Goal: Complete application form: Complete application form

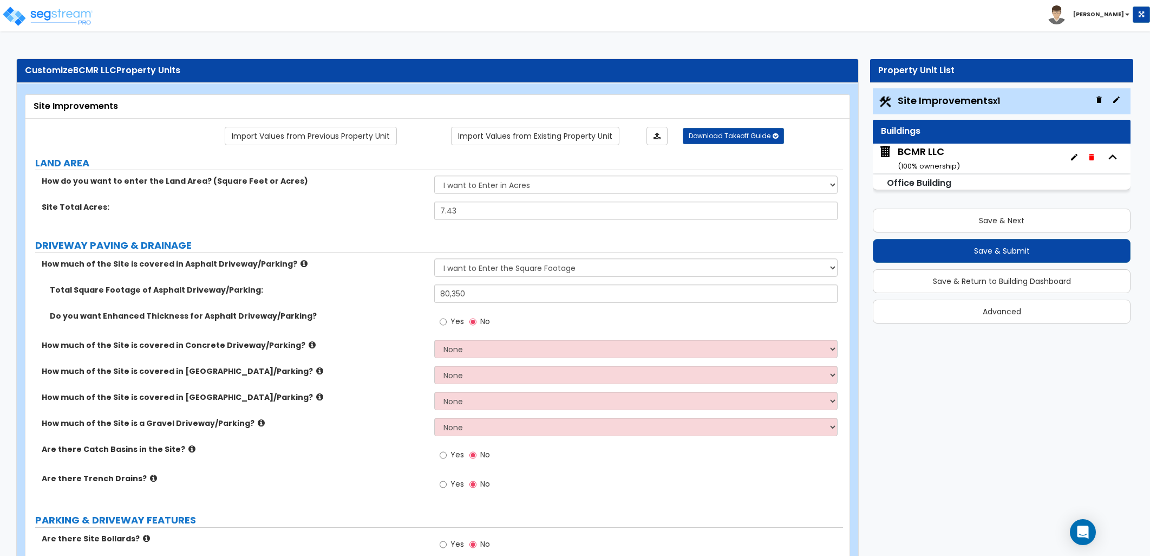
select select "2"
select select "4"
select select "1"
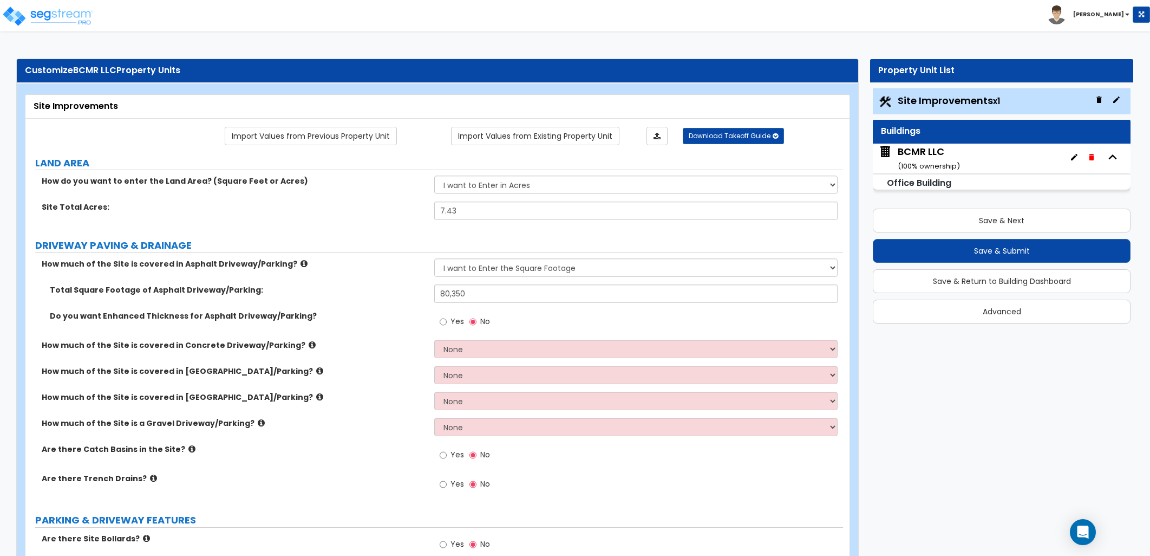
select select "1"
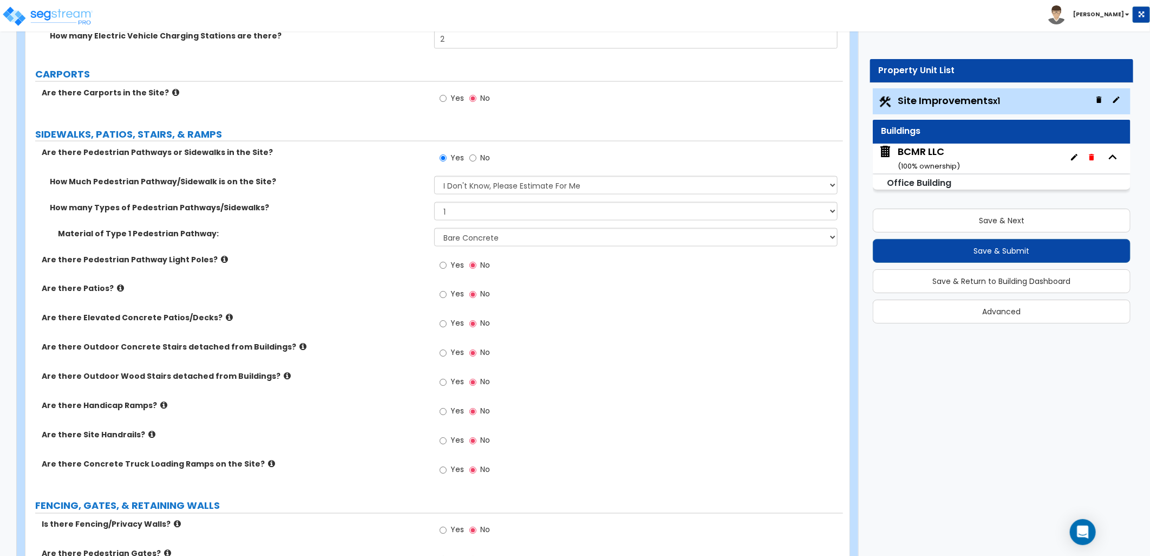
click at [117, 284] on icon at bounding box center [120, 288] width 7 height 8
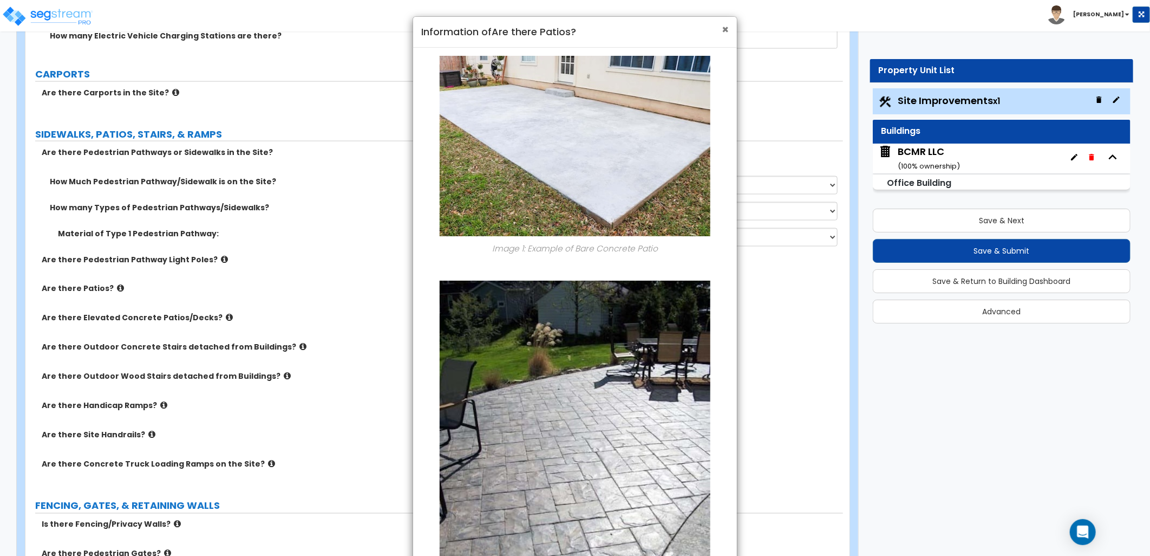
click at [722, 30] on span "×" at bounding box center [725, 30] width 7 height 16
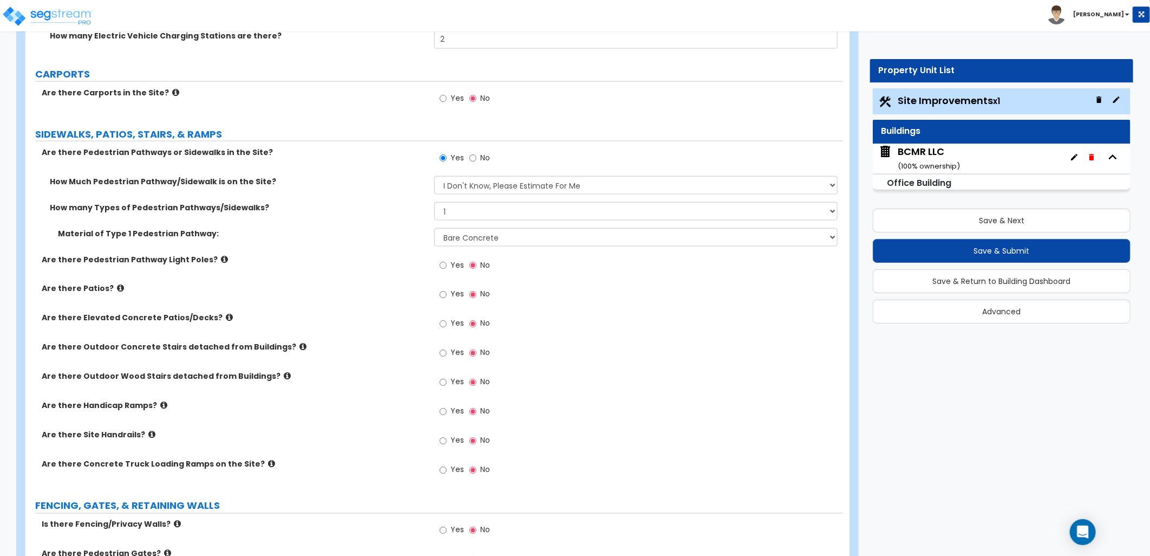
click at [447, 296] on label "Yes" at bounding box center [452, 295] width 24 height 18
click at [447, 296] on input "Yes" at bounding box center [443, 295] width 7 height 12
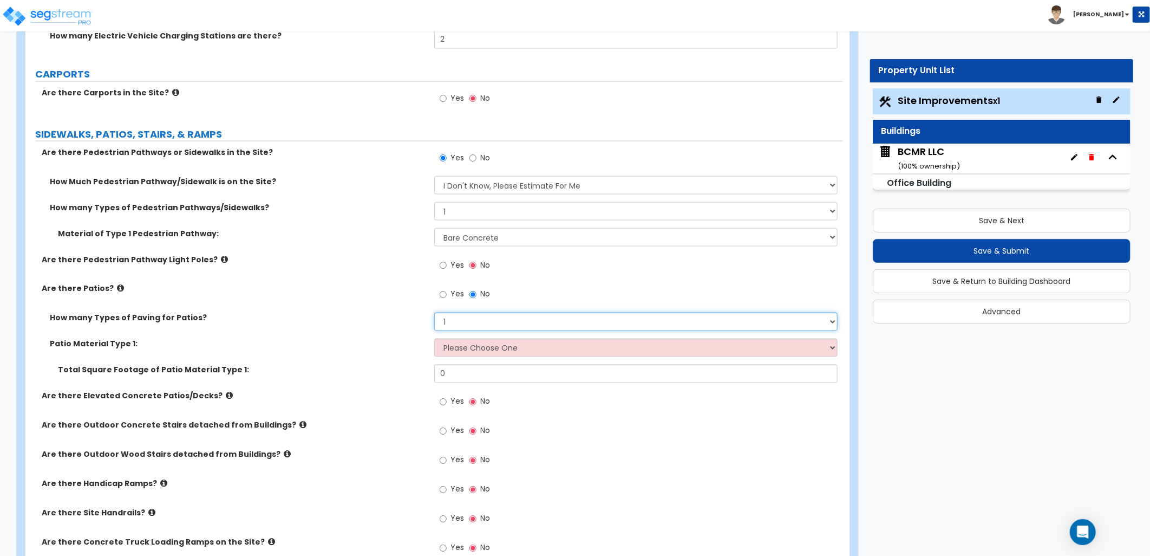
click at [463, 324] on select "1 2 3 4" at bounding box center [635, 321] width 403 height 18
click at [333, 322] on label "How many Types of Paving for Patios?" at bounding box center [238, 317] width 376 height 11
click at [480, 295] on span "No" at bounding box center [485, 294] width 10 height 11
click at [477, 295] on input "No" at bounding box center [472, 295] width 7 height 12
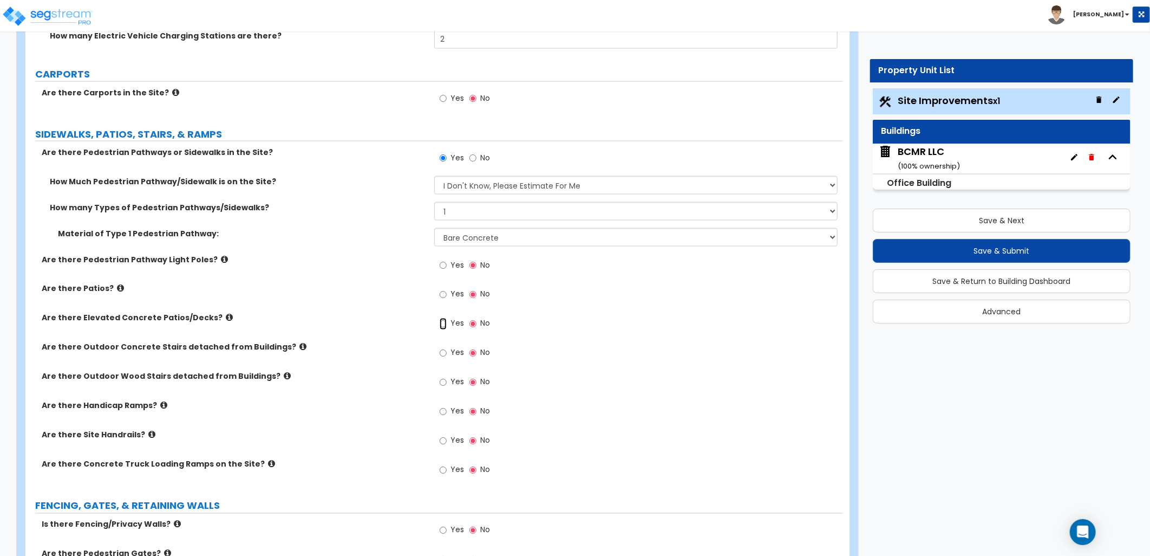
click at [446, 324] on input "Yes" at bounding box center [443, 324] width 7 height 12
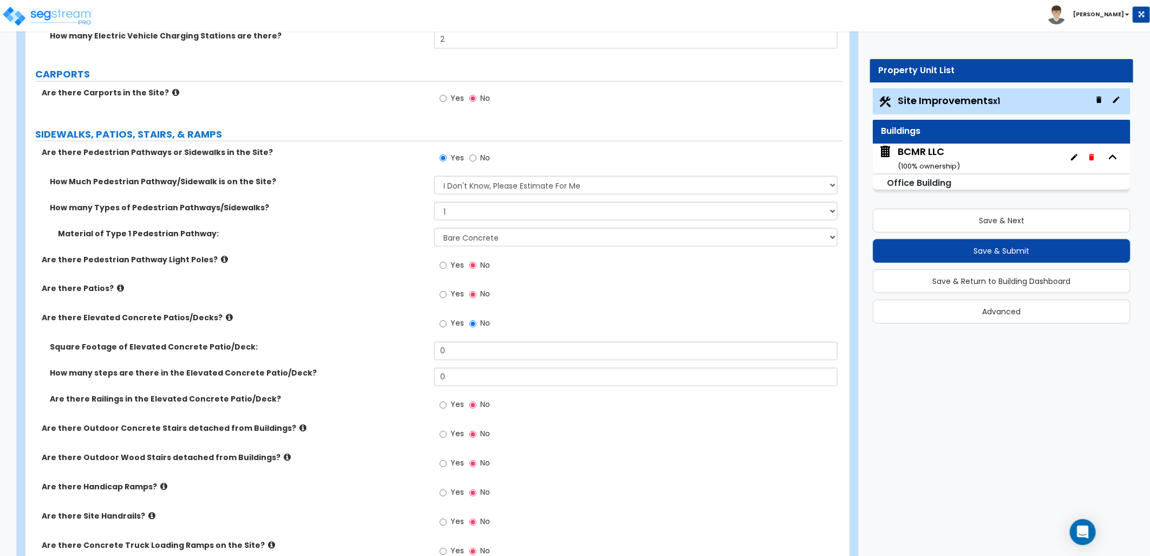
click at [477, 322] on label "No" at bounding box center [479, 325] width 21 height 18
click at [477, 322] on input "No" at bounding box center [472, 324] width 7 height 12
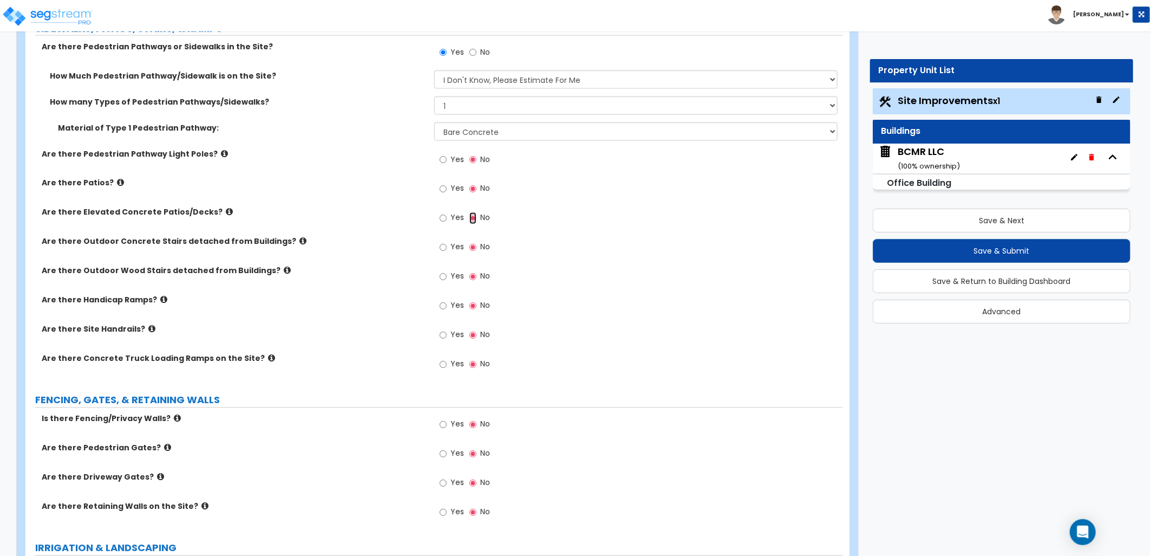
scroll to position [1143, 0]
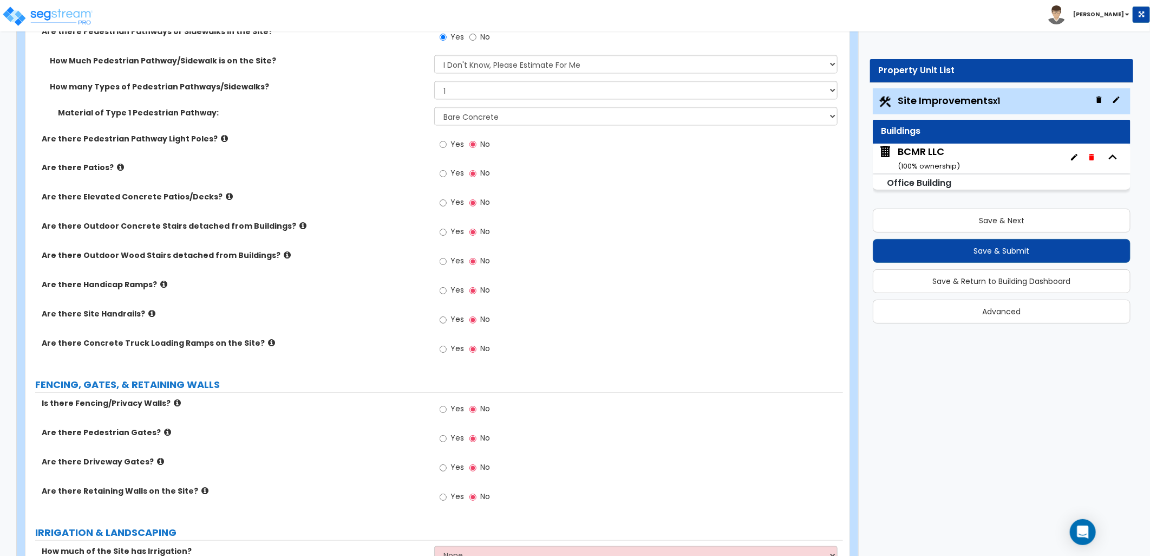
click at [268, 342] on icon at bounding box center [271, 343] width 7 height 8
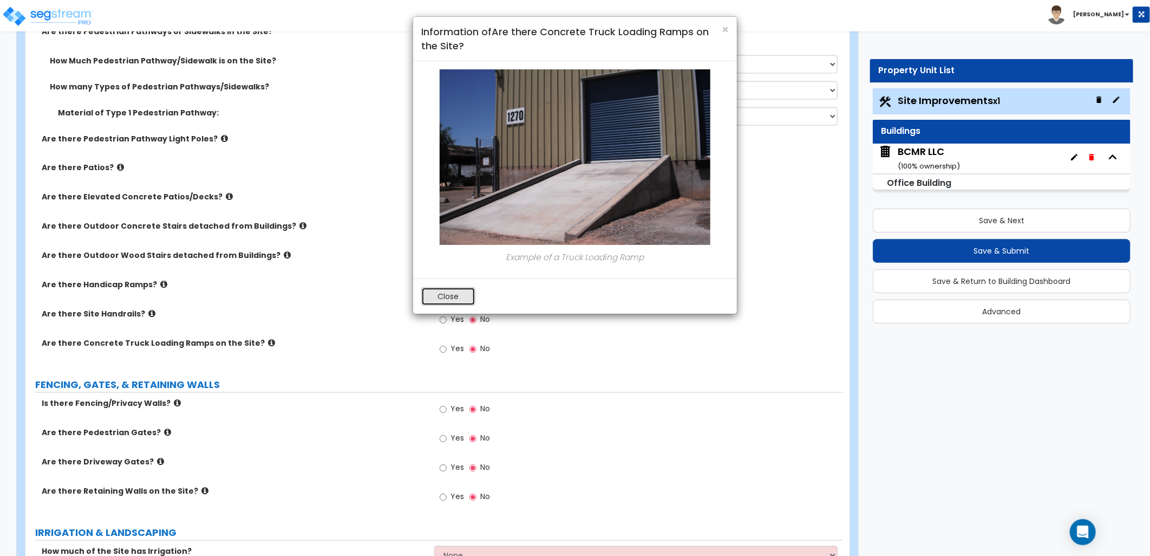
click at [447, 293] on button "Close" at bounding box center [448, 296] width 54 height 18
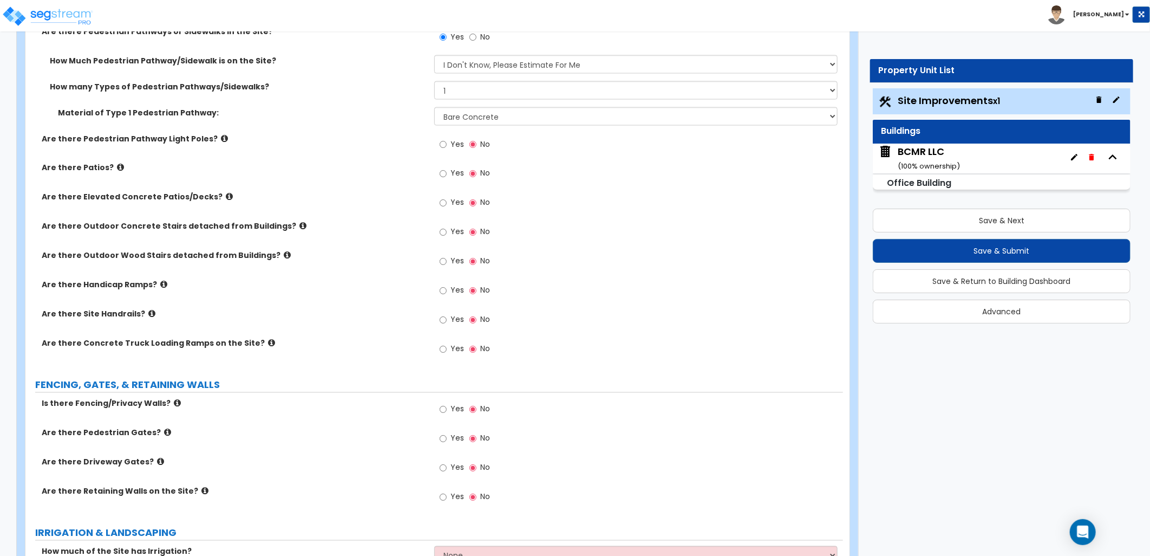
click at [268, 342] on icon at bounding box center [271, 343] width 7 height 8
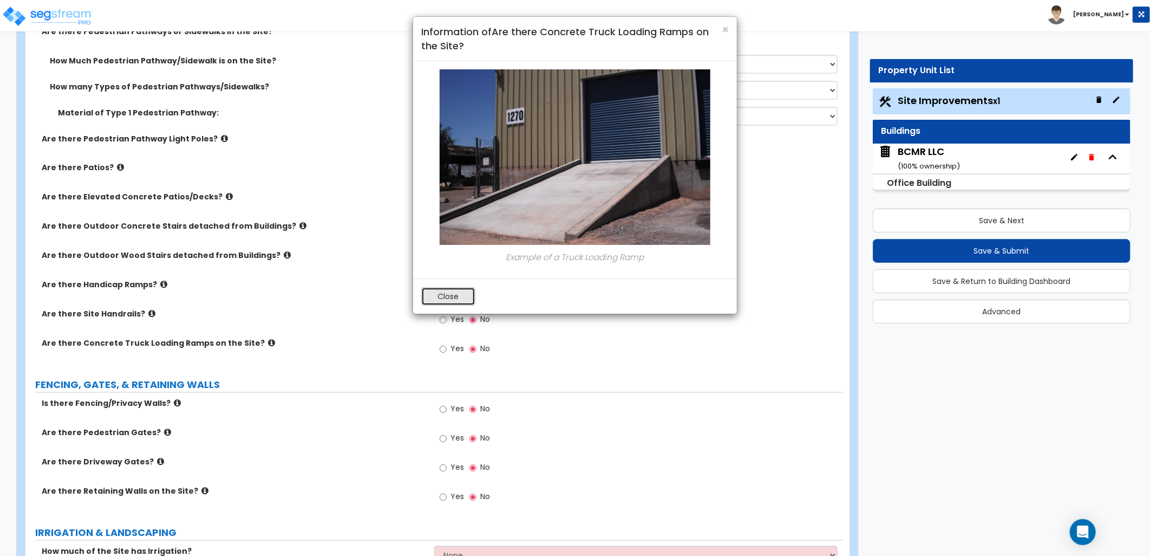
click at [444, 303] on button "Close" at bounding box center [448, 296] width 54 height 18
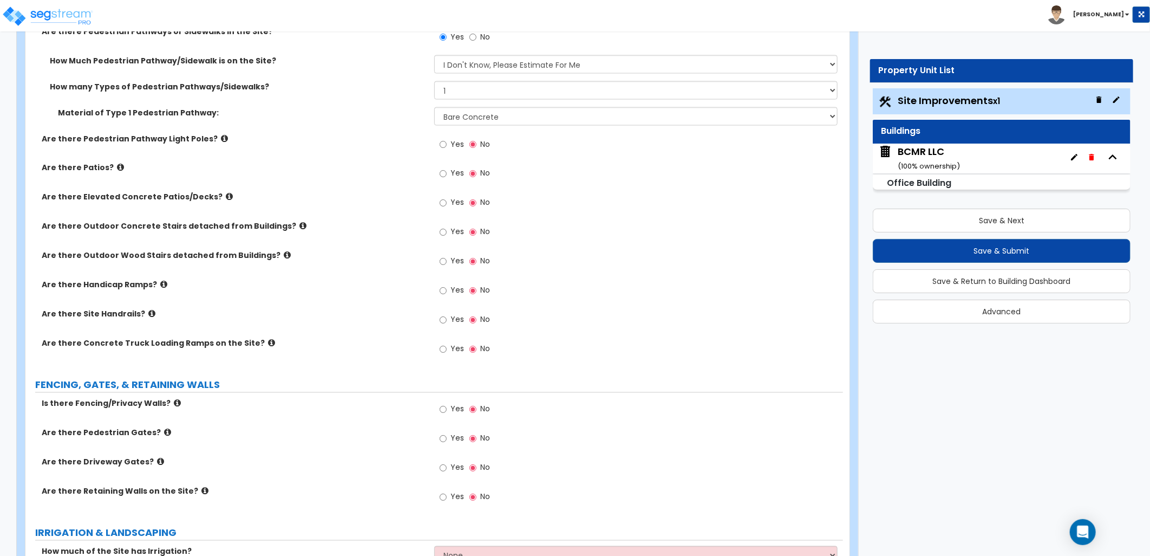
click at [454, 347] on span "Yes" at bounding box center [458, 348] width 14 height 11
click at [447, 347] on input "Yes" at bounding box center [443, 349] width 7 height 12
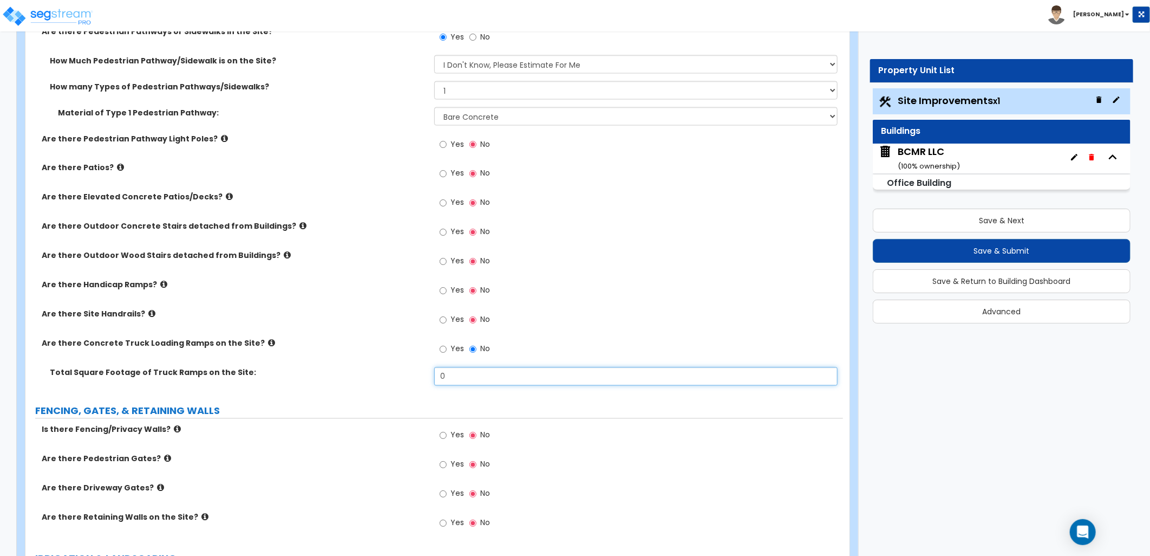
drag, startPoint x: 439, startPoint y: 375, endPoint x: 414, endPoint y: 380, distance: 25.4
click at [414, 380] on div "Total Square Footage of Truck Ramps on the Site: 0" at bounding box center [434, 380] width 818 height 26
type input "1,300"
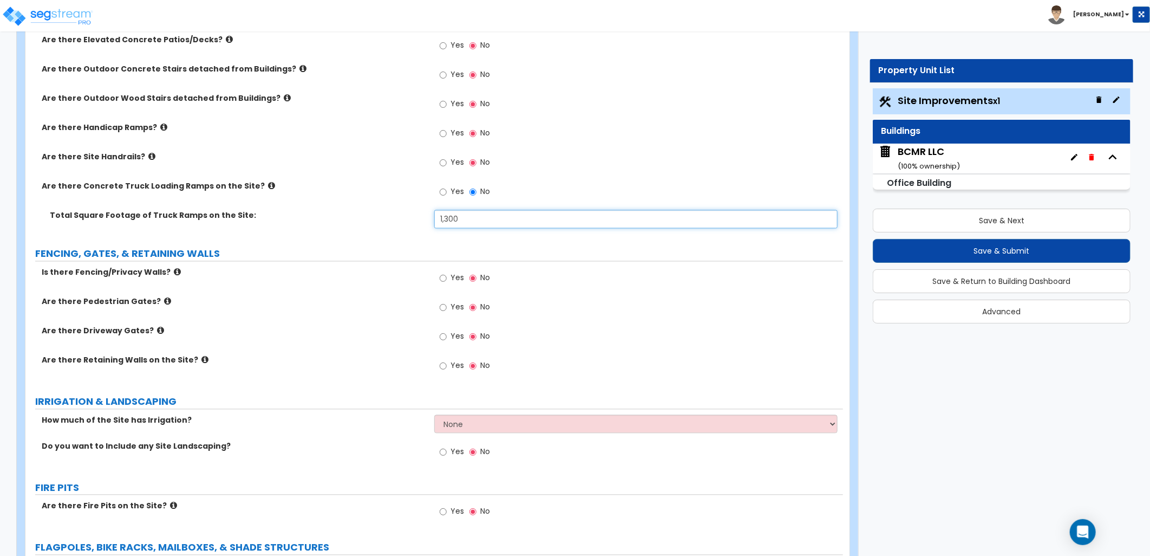
scroll to position [1444, 0]
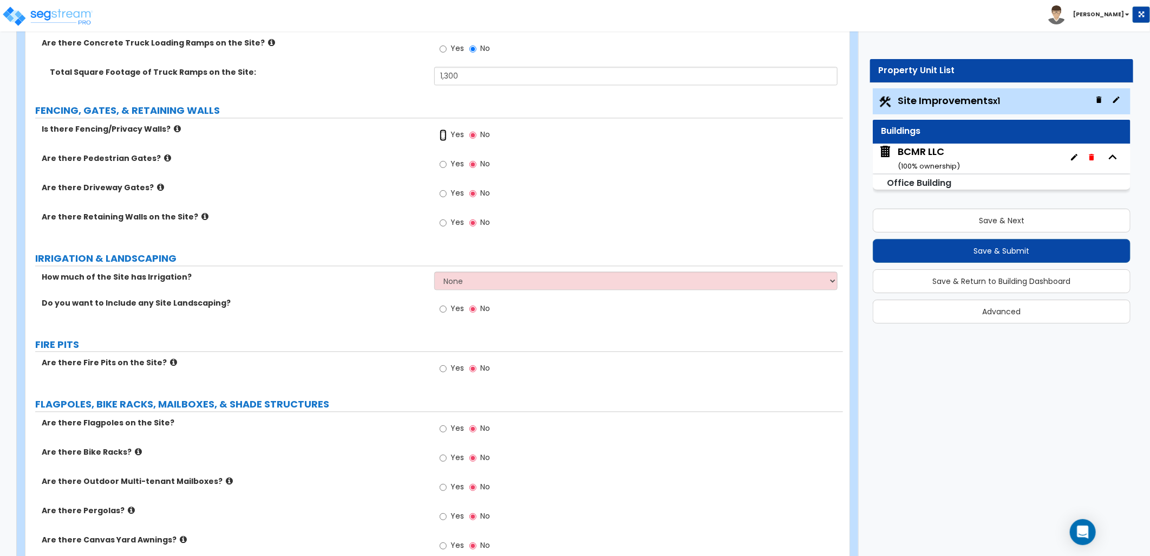
drag, startPoint x: 442, startPoint y: 132, endPoint x: 451, endPoint y: 139, distance: 11.2
click at [444, 134] on input "Yes" at bounding box center [443, 135] width 7 height 12
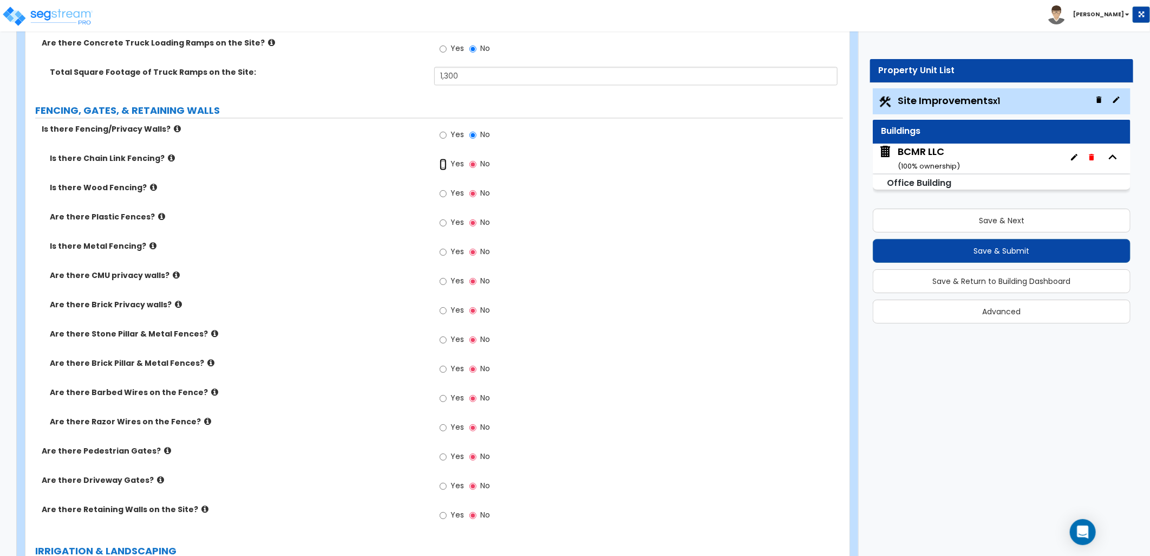
drag, startPoint x: 440, startPoint y: 159, endPoint x: 448, endPoint y: 164, distance: 10.2
click at [443, 161] on input "Yes" at bounding box center [443, 164] width 7 height 12
radio input "true"
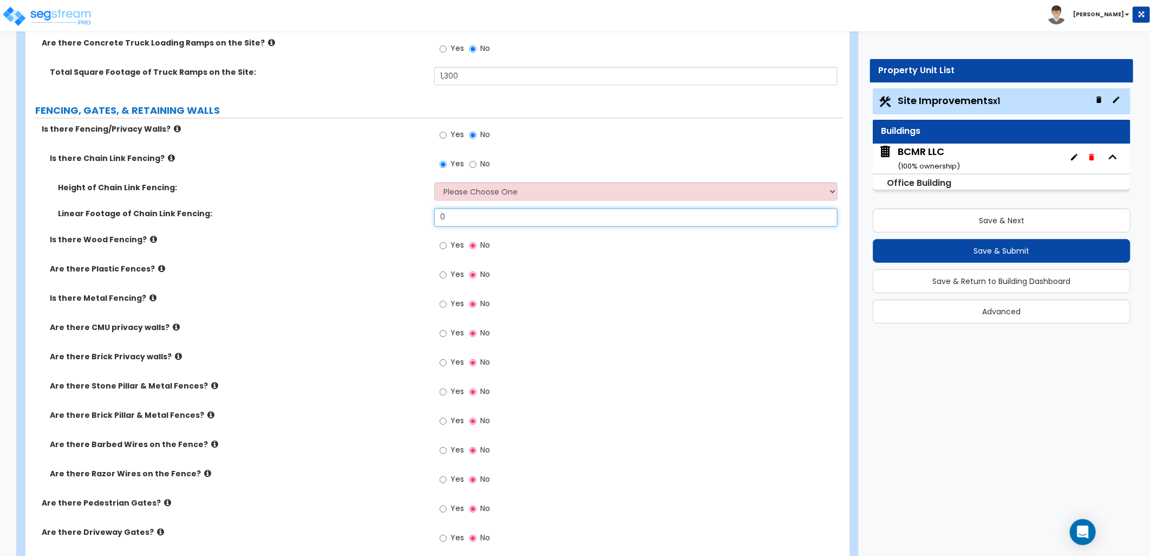
drag, startPoint x: 447, startPoint y: 219, endPoint x: 427, endPoint y: 219, distance: 20.0
click at [427, 219] on div "Linear Footage of Chain Link Fencing: 0" at bounding box center [434, 221] width 818 height 26
type input "50"
click at [575, 288] on div "Yes No" at bounding box center [638, 277] width 409 height 29
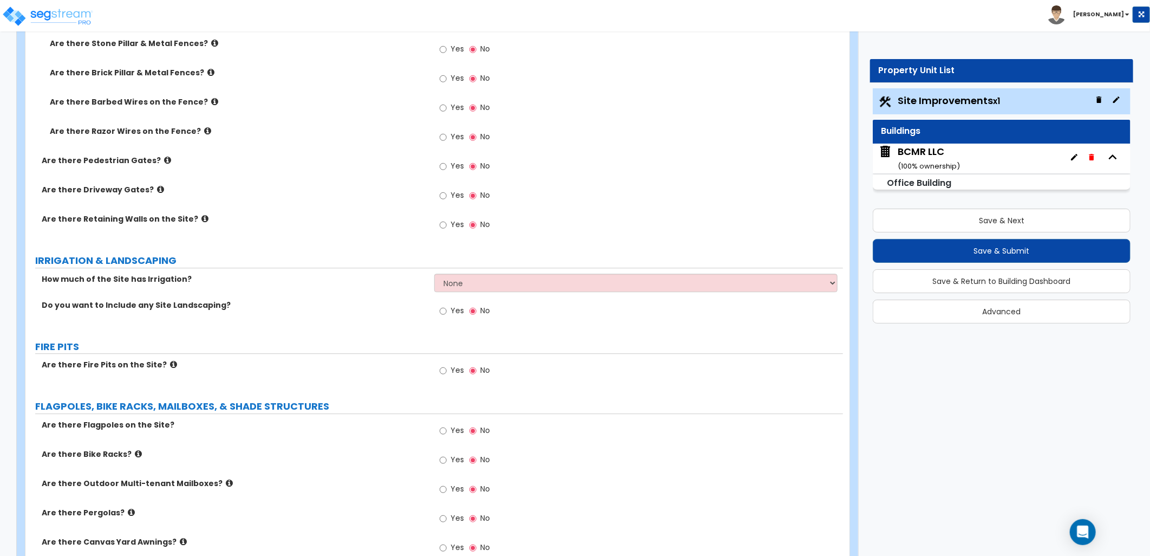
scroll to position [1805, 0]
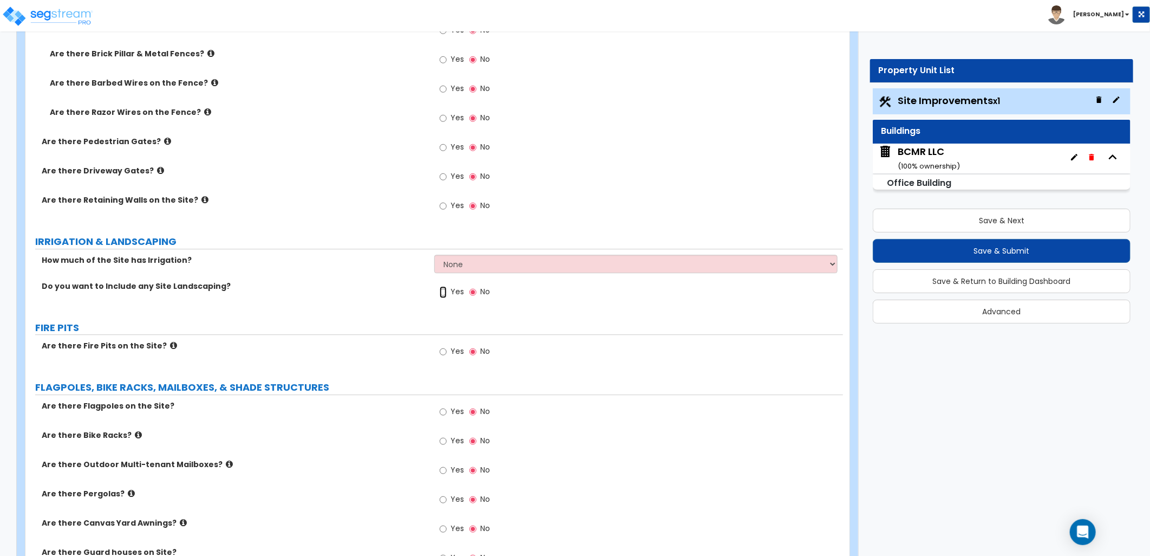
click at [444, 290] on input "Yes" at bounding box center [443, 292] width 7 height 12
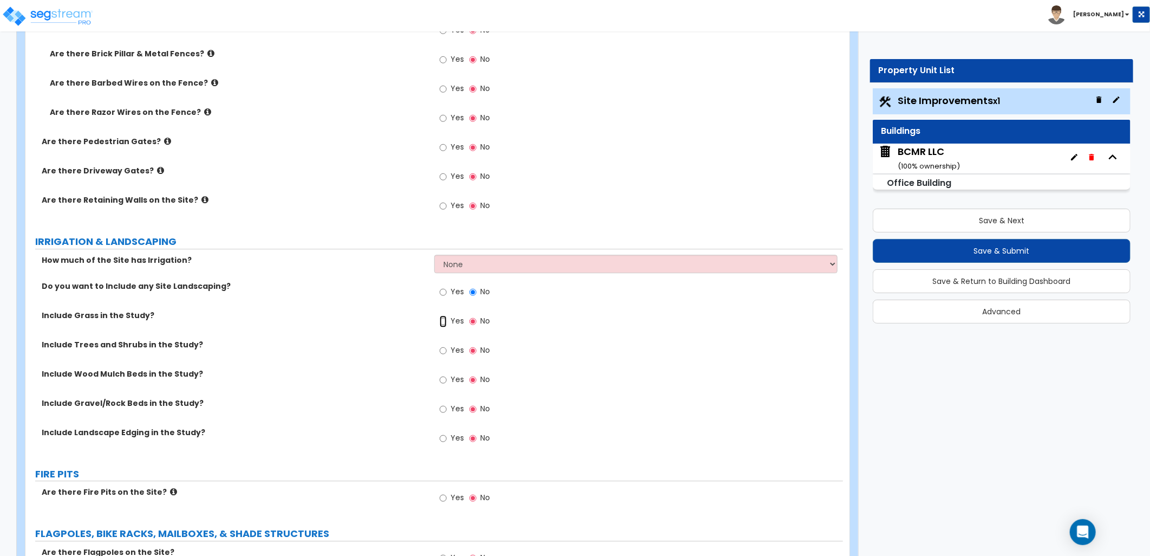
click at [446, 322] on input "Yes" at bounding box center [443, 321] width 7 height 12
radio input "true"
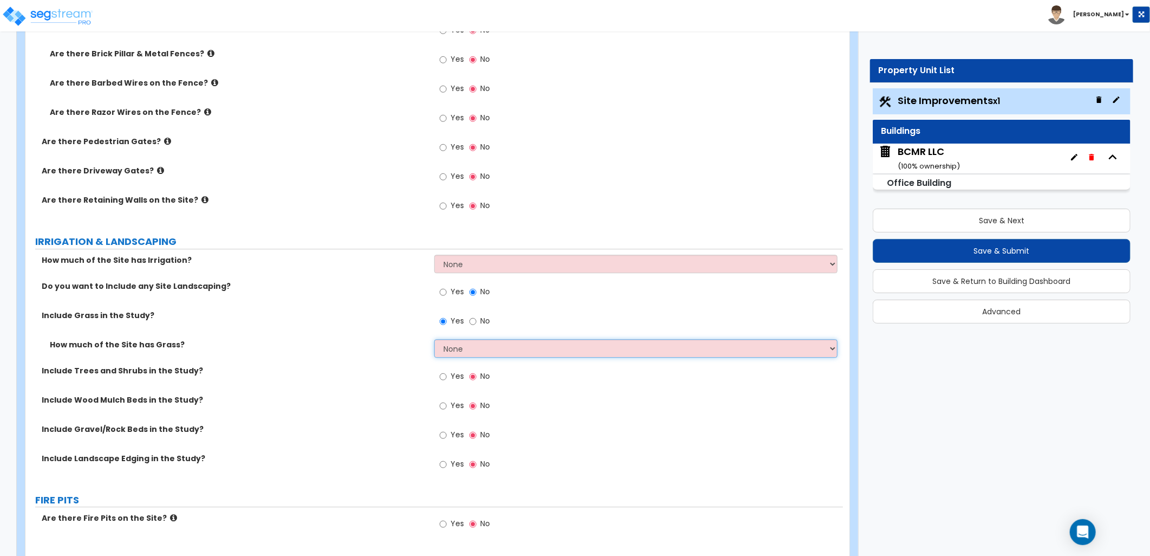
click at [472, 345] on select "None I want to Enter an Approximate Percentage I want to Enter the Square Foota…" at bounding box center [635, 348] width 403 height 18
select select "1"
click at [434, 339] on select "None I want to Enter an Approximate Percentage I want to Enter the Square Foota…" at bounding box center [635, 348] width 403 height 18
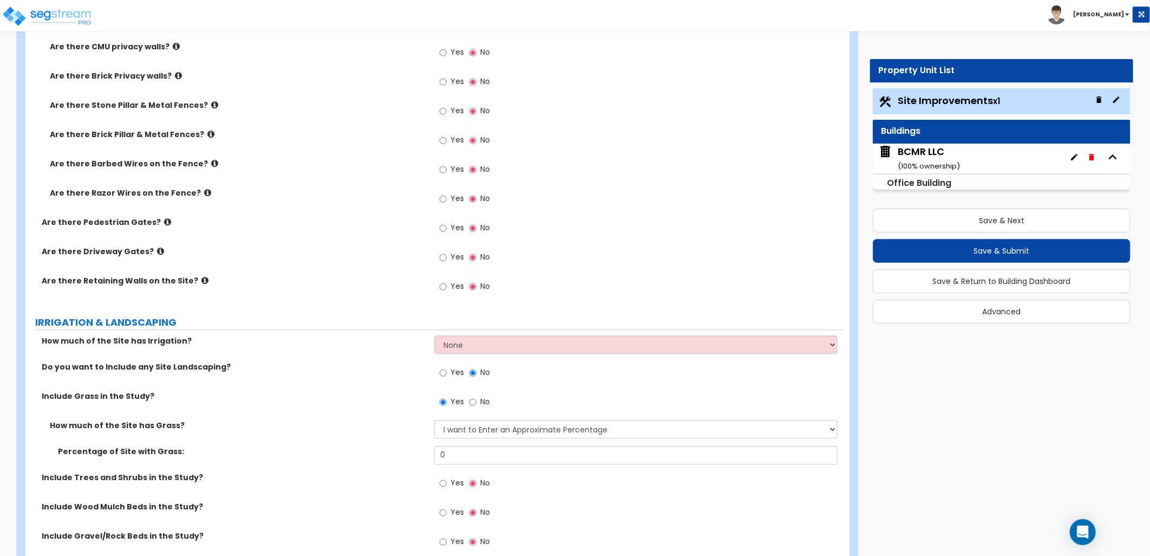
scroll to position [1745, 0]
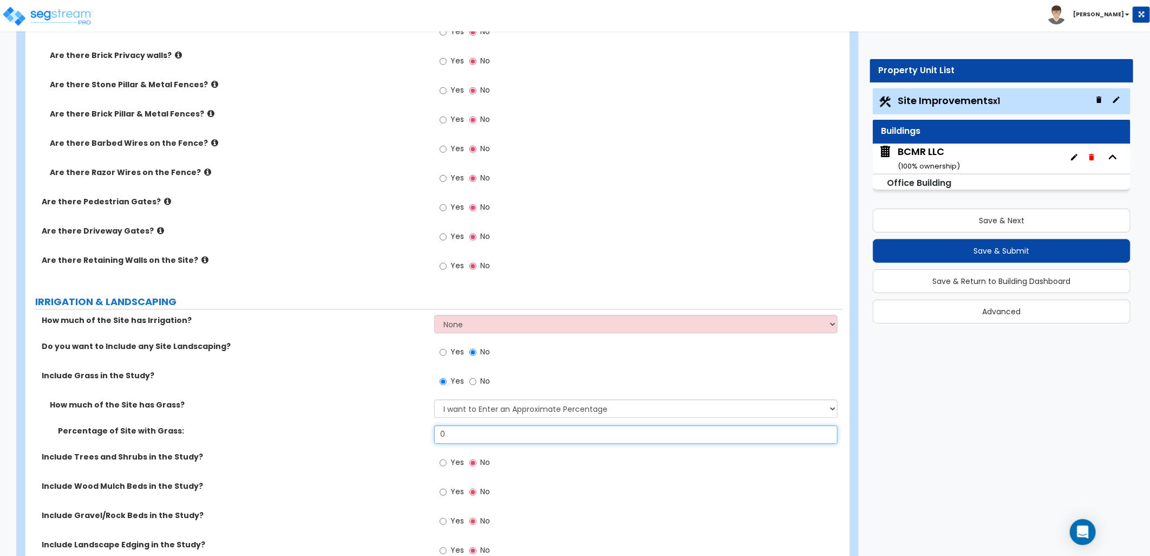
click at [537, 429] on input "0" at bounding box center [635, 434] width 403 height 18
drag, startPoint x: 512, startPoint y: 431, endPoint x: 415, endPoint y: 428, distance: 97.0
click at [415, 428] on div "Percentage of Site with Grass: 0" at bounding box center [434, 438] width 818 height 26
type input "178,000"
click at [596, 481] on div "Yes No" at bounding box center [638, 494] width 409 height 29
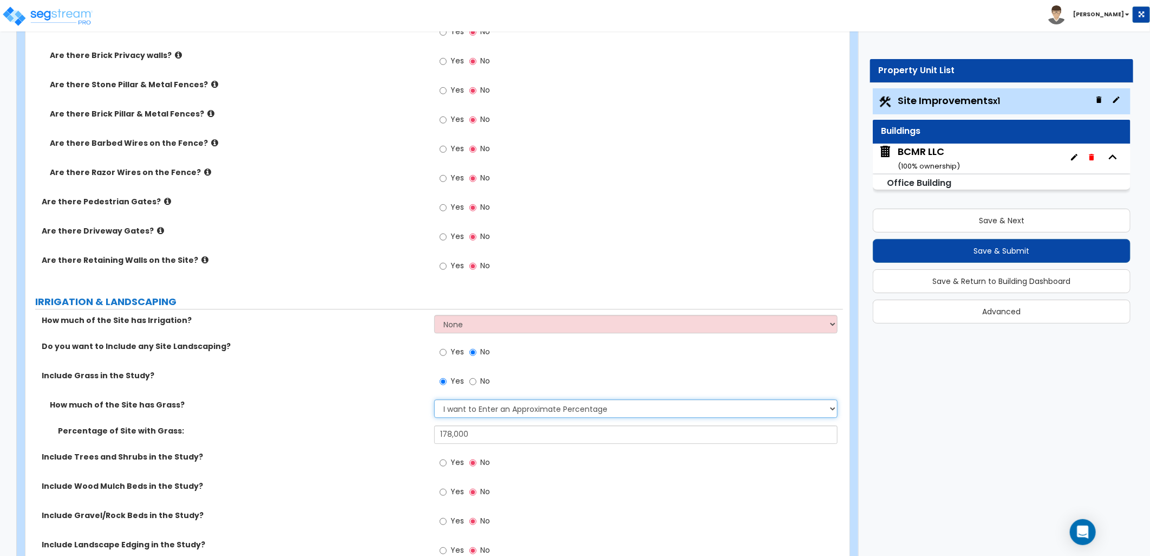
click at [514, 416] on select "None I want to Enter an Approximate Percentage I want to Enter the Square Foota…" at bounding box center [635, 408] width 403 height 18
select select "2"
click at [434, 399] on select "None I want to Enter an Approximate Percentage I want to Enter the Square Foota…" at bounding box center [635, 408] width 403 height 18
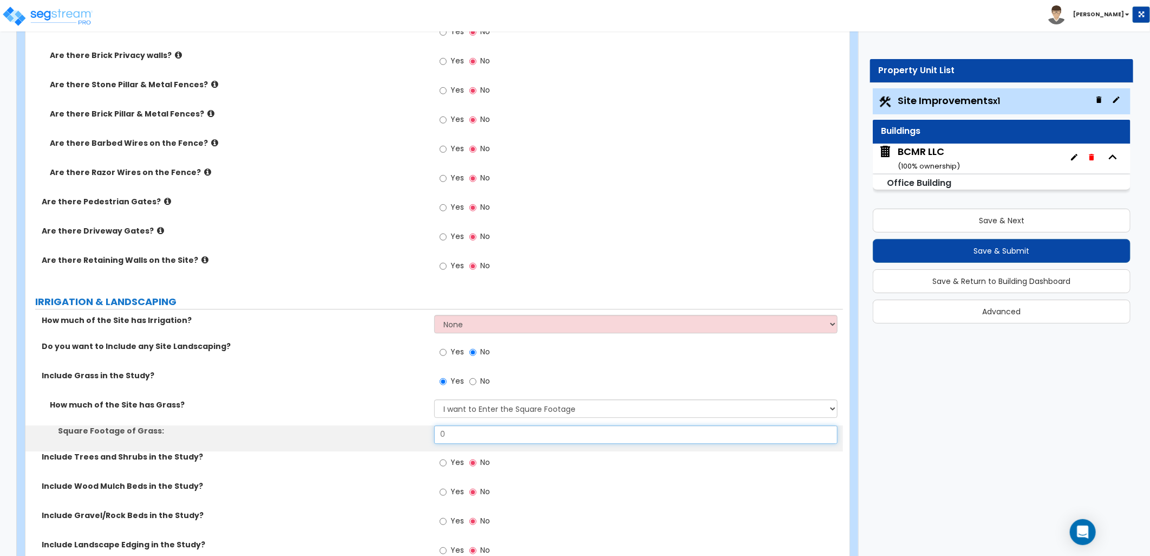
click at [516, 428] on input "0" at bounding box center [635, 434] width 403 height 18
drag, startPoint x: 381, startPoint y: 425, endPoint x: 354, endPoint y: 423, distance: 27.1
click at [354, 423] on div "How much of the Site has Grass? None I want to Enter an Approximate Percentage …" at bounding box center [434, 425] width 801 height 52
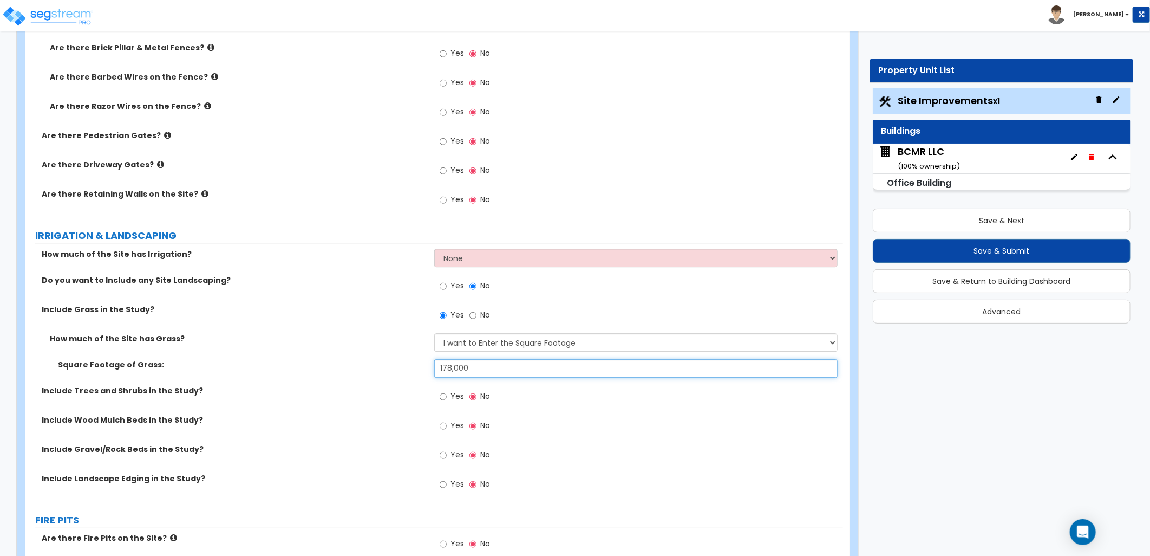
scroll to position [1925, 0]
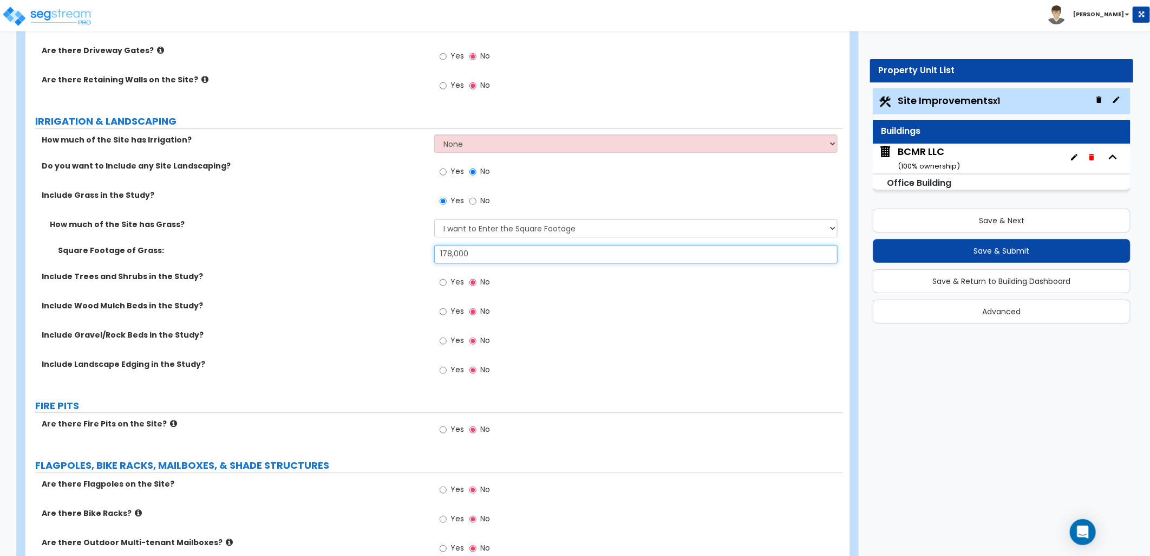
type input "178,000"
click at [441, 279] on input "Yes" at bounding box center [443, 282] width 7 height 12
radio input "true"
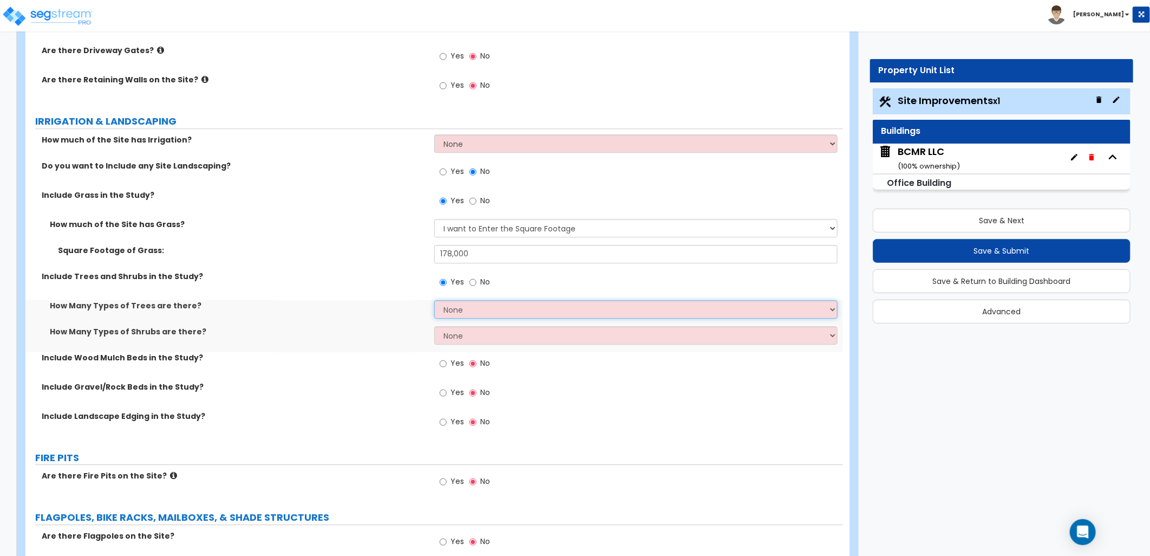
click at [478, 305] on select "None 1 2 3" at bounding box center [635, 309] width 403 height 18
click at [472, 308] on select "None 1 2 3" at bounding box center [635, 309] width 403 height 18
select select "3"
click at [434, 300] on select "None 1 2 3" at bounding box center [635, 309] width 403 height 18
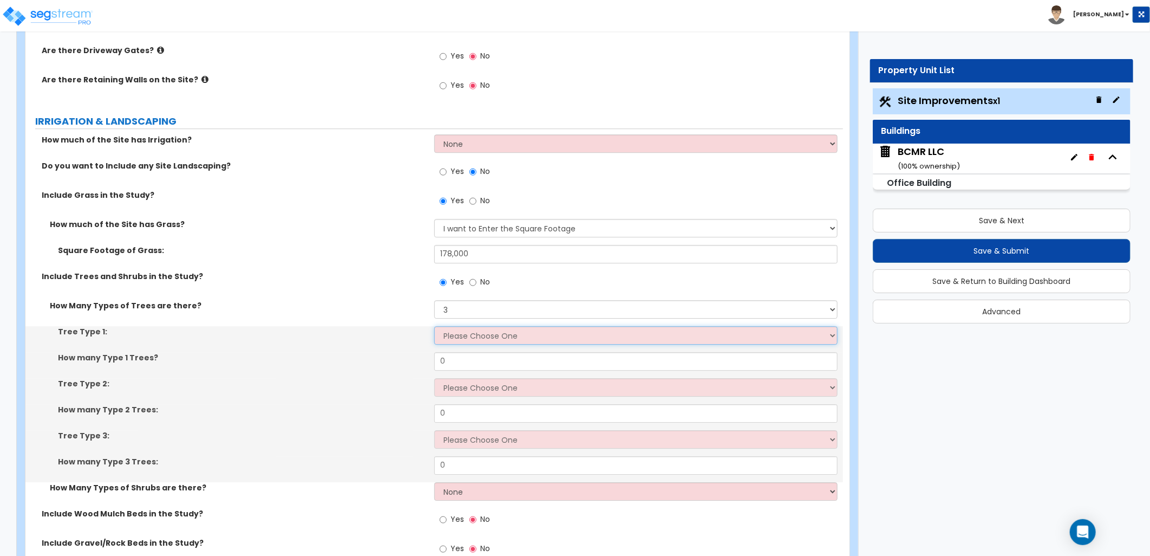
click at [470, 333] on select "Please Choose One Honey Locust Planetree Poplar Elm Hawthorn Linden Maple Red M…" at bounding box center [635, 335] width 403 height 18
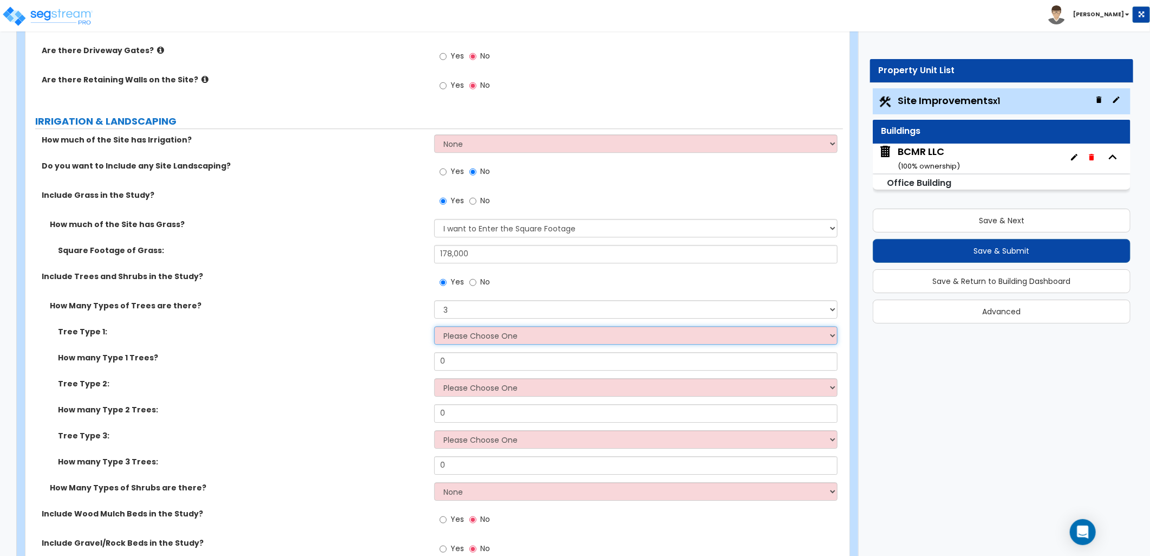
select select "2"
click at [434, 326] on select "Please Choose One Honey Locust Planetree Poplar Elm Hawthorn Linden Maple Red M…" at bounding box center [635, 335] width 403 height 18
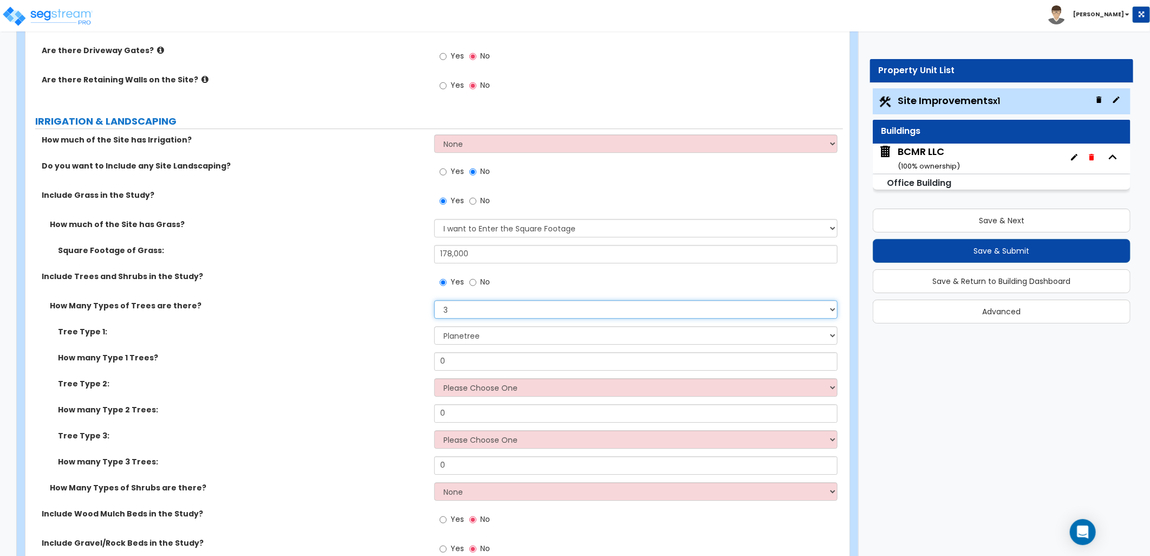
click at [470, 300] on select "None 1 2 3" at bounding box center [635, 309] width 403 height 18
select select "1"
click at [434, 300] on select "None 1 2 3" at bounding box center [635, 309] width 403 height 18
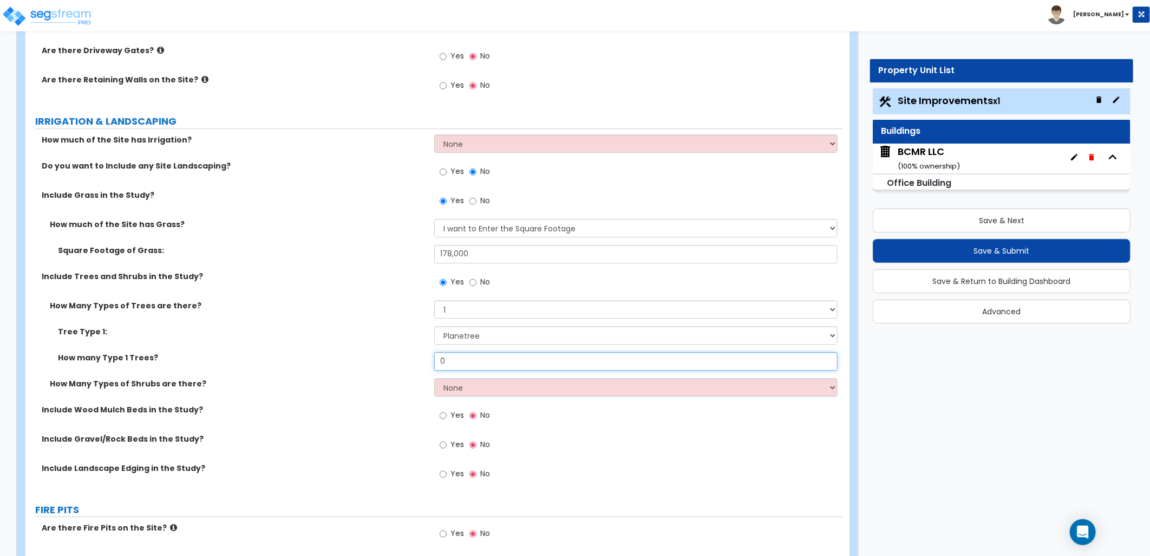
drag, startPoint x: 461, startPoint y: 354, endPoint x: 432, endPoint y: 357, distance: 28.9
click at [432, 357] on div "How many Type 1 Trees? 0" at bounding box center [434, 365] width 818 height 26
type input "30"
click at [663, 470] on div "Yes No" at bounding box center [638, 476] width 409 height 29
click at [465, 385] on select "None 1 2 3" at bounding box center [635, 387] width 403 height 18
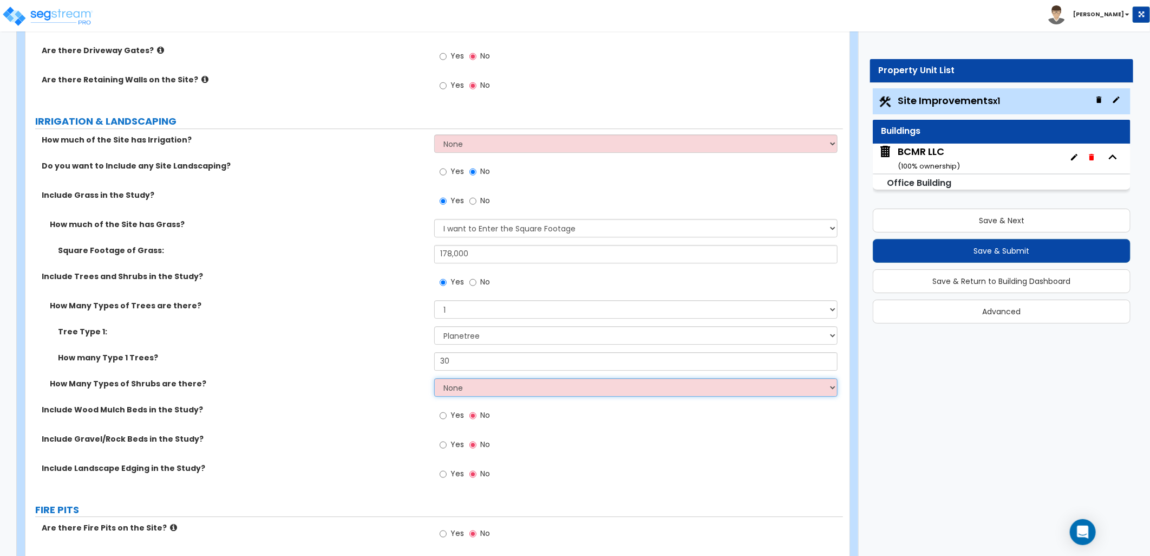
select select "2"
click at [434, 378] on select "None 1 2 3" at bounding box center [635, 387] width 403 height 18
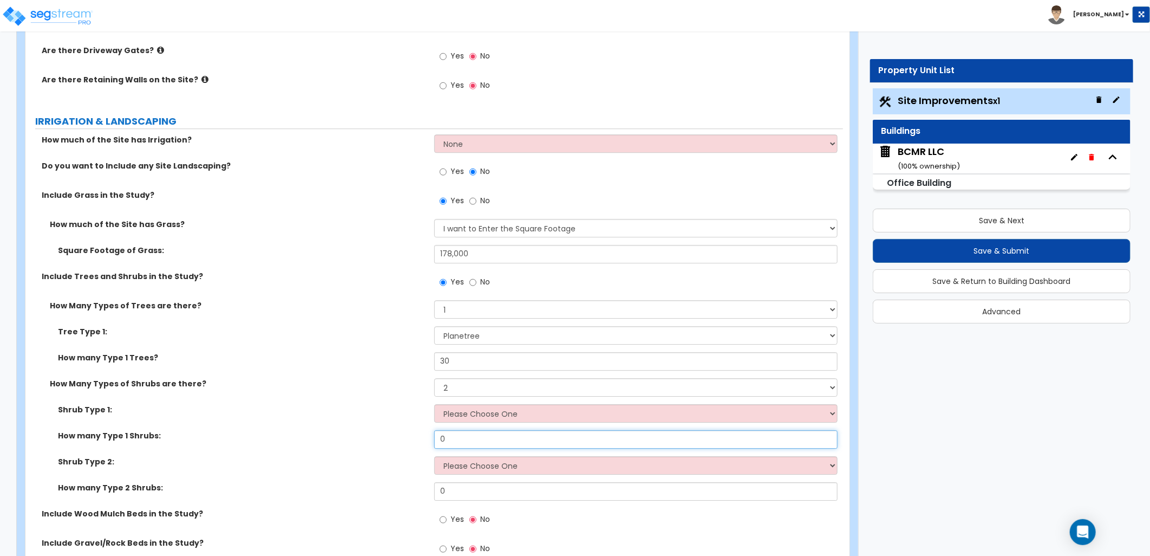
click at [464, 435] on input "0" at bounding box center [635, 439] width 403 height 18
click at [470, 415] on select "Please Choose One Arborvitae Azalea Yew Boxwood Juniper [PERSON_NAME] Cotoneast…" at bounding box center [635, 413] width 403 height 18
select select "4"
click at [434, 404] on select "Please Choose One Arborvitae Azalea Yew Boxwood Juniper [PERSON_NAME] Cotoneast…" at bounding box center [635, 413] width 403 height 18
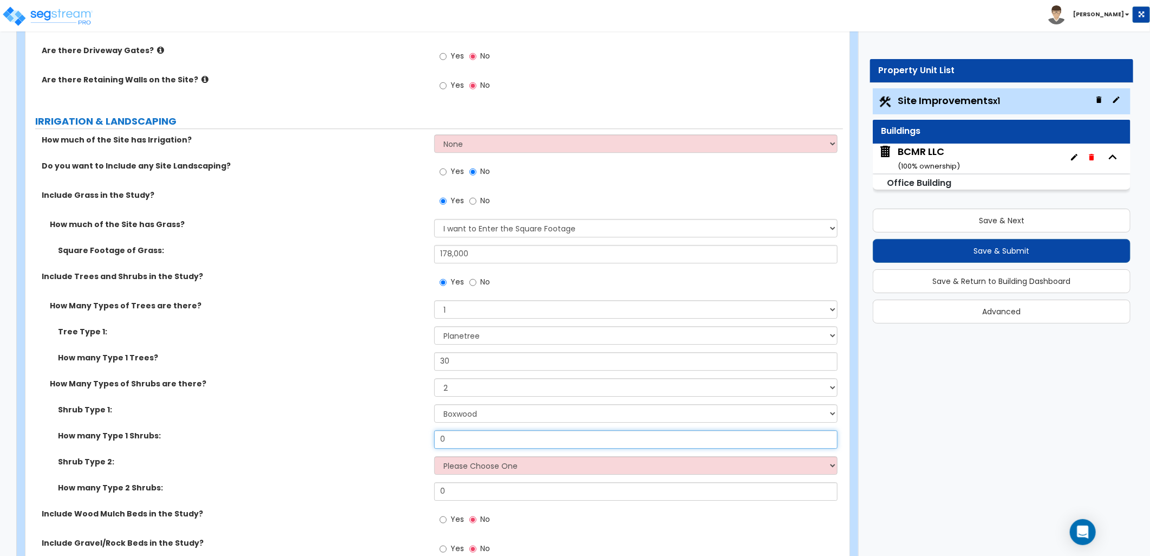
click at [432, 440] on div "How many Type 1 Shrubs: 0" at bounding box center [434, 443] width 818 height 26
type input "15"
click at [378, 401] on div "How Many Types of Shrubs are there? None 1 2 3" at bounding box center [434, 391] width 818 height 26
click at [485, 470] on select "Please Choose One Arborvitae Azalea Yew Boxwood Juniper [PERSON_NAME] Cotoneast…" at bounding box center [635, 465] width 403 height 18
select select "6"
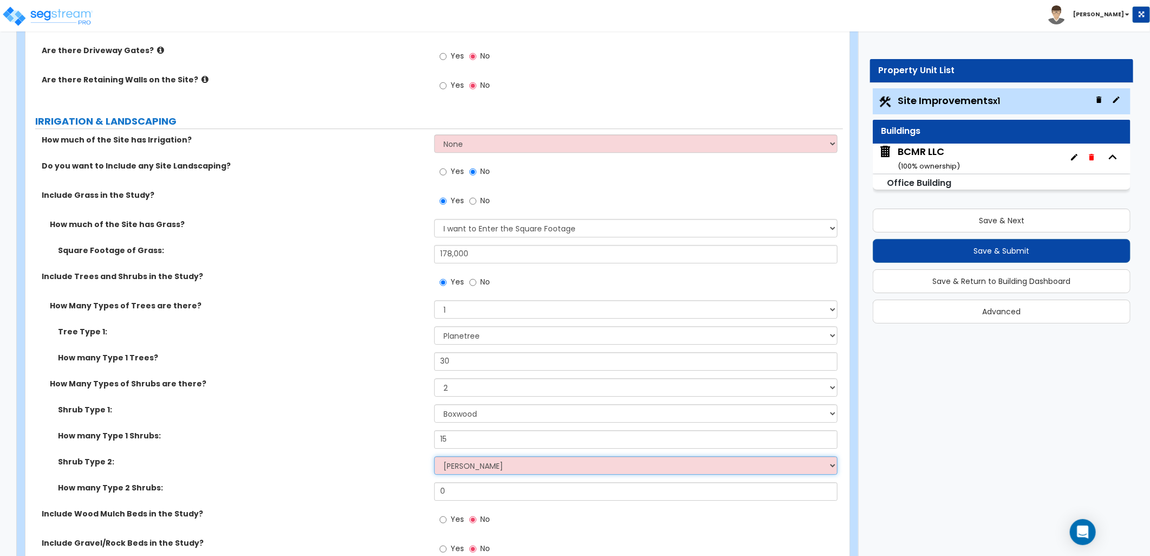
click at [434, 456] on select "Please Choose One Arborvitae Azalea Yew Boxwood Juniper [PERSON_NAME] Cotoneast…" at bounding box center [635, 465] width 403 height 18
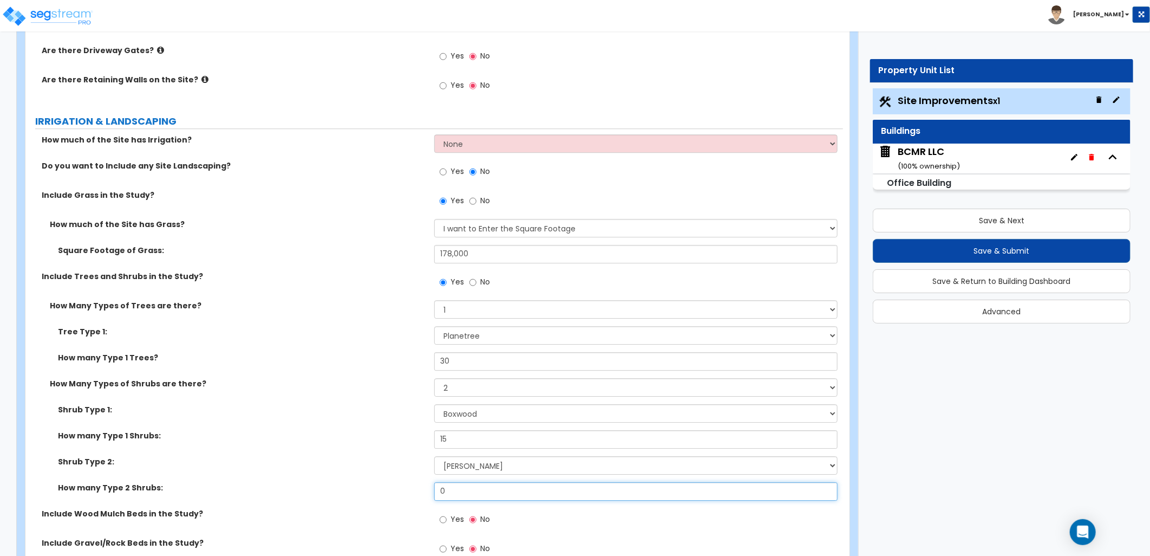
drag, startPoint x: 383, startPoint y: 494, endPoint x: 456, endPoint y: 496, distance: 73.1
click at [376, 494] on div "How many Type 2 Shrubs: 0" at bounding box center [434, 495] width 818 height 26
type input "15"
click at [344, 399] on div "How Many Types of Shrubs are there? None 1 2 3" at bounding box center [434, 391] width 818 height 26
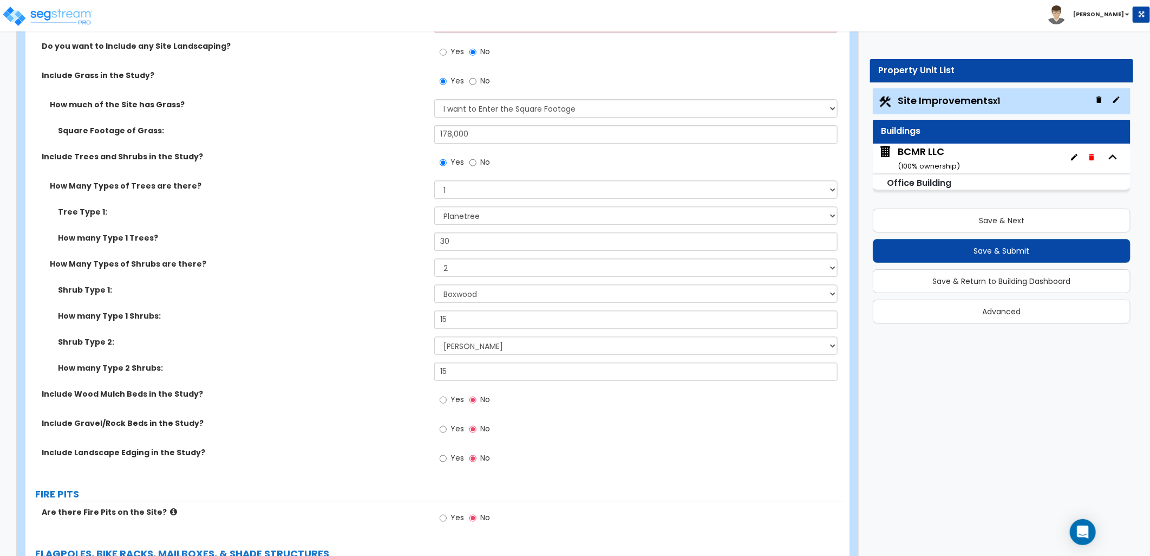
scroll to position [2166, 0]
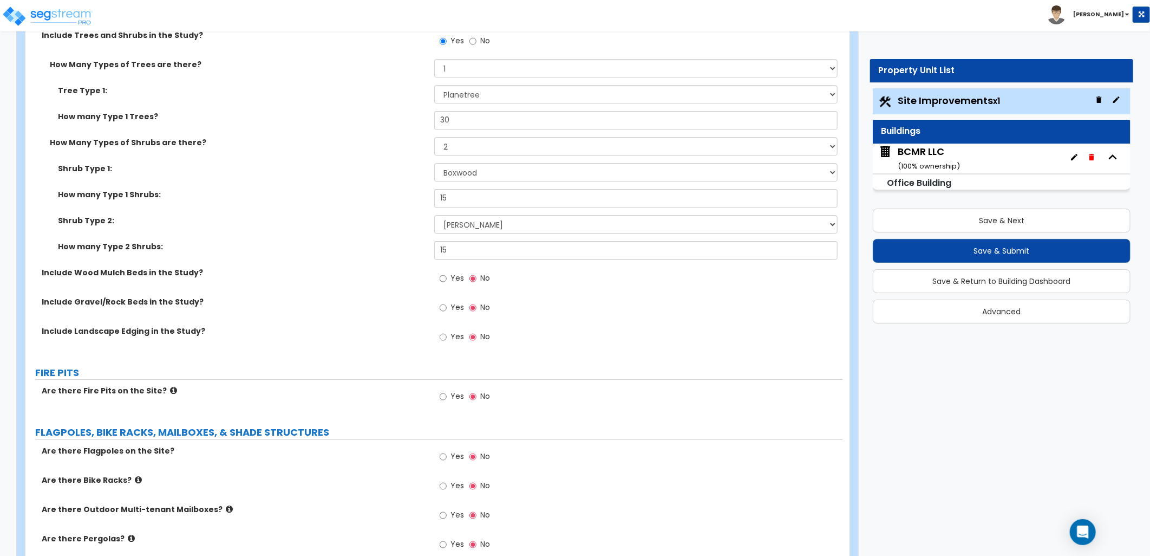
click at [448, 338] on label "Yes" at bounding box center [452, 338] width 24 height 18
click at [447, 338] on input "Yes" at bounding box center [443, 337] width 7 height 12
radio input "true"
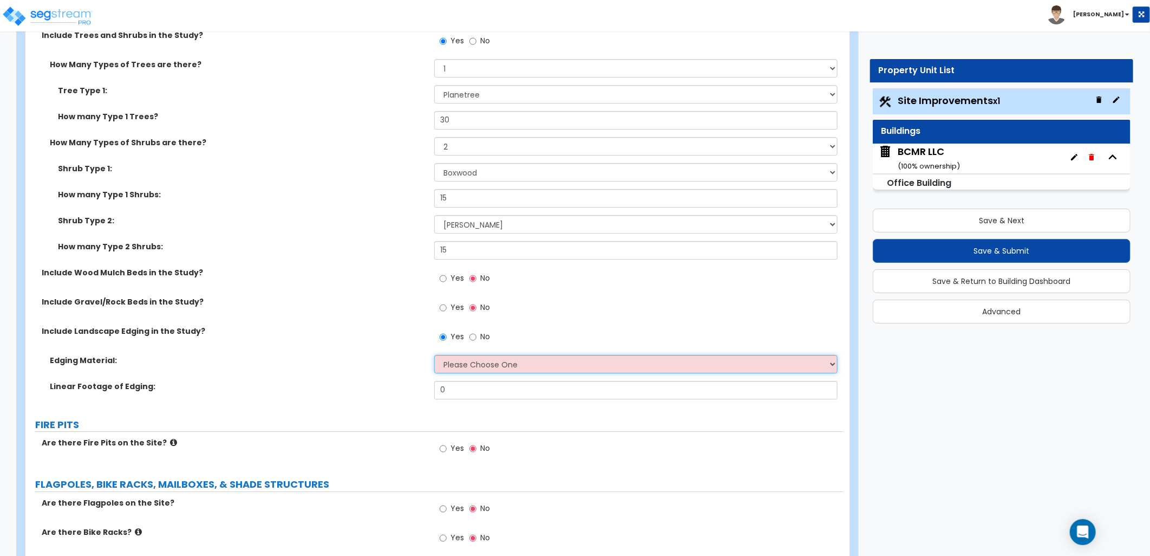
click at [472, 359] on select "Please Choose One Metal Brick Railroad Ties Concrete" at bounding box center [635, 364] width 403 height 18
click at [509, 333] on div "Yes No" at bounding box center [638, 339] width 409 height 29
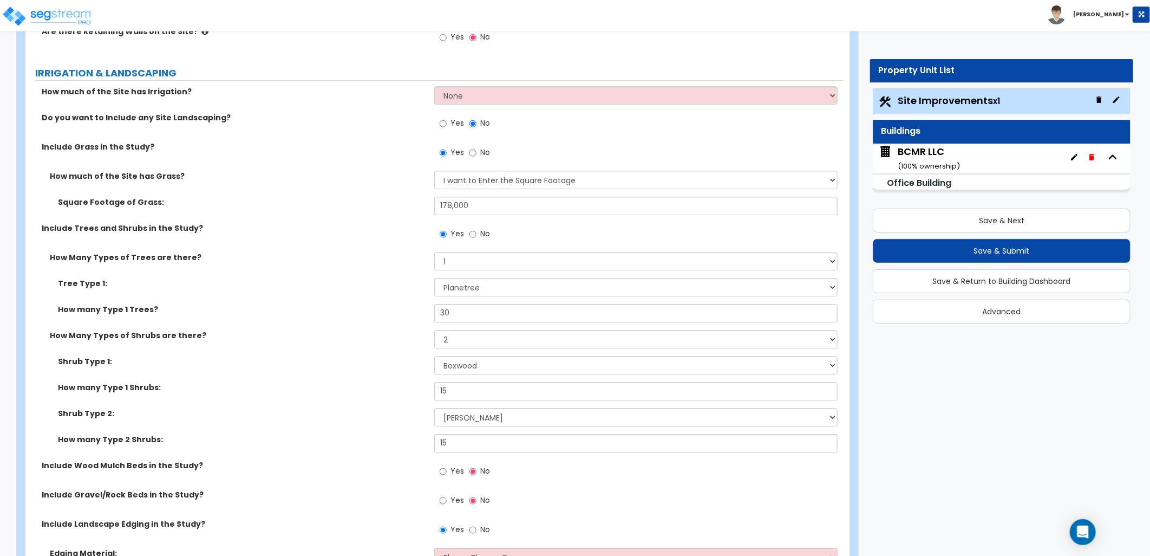
scroll to position [2045, 0]
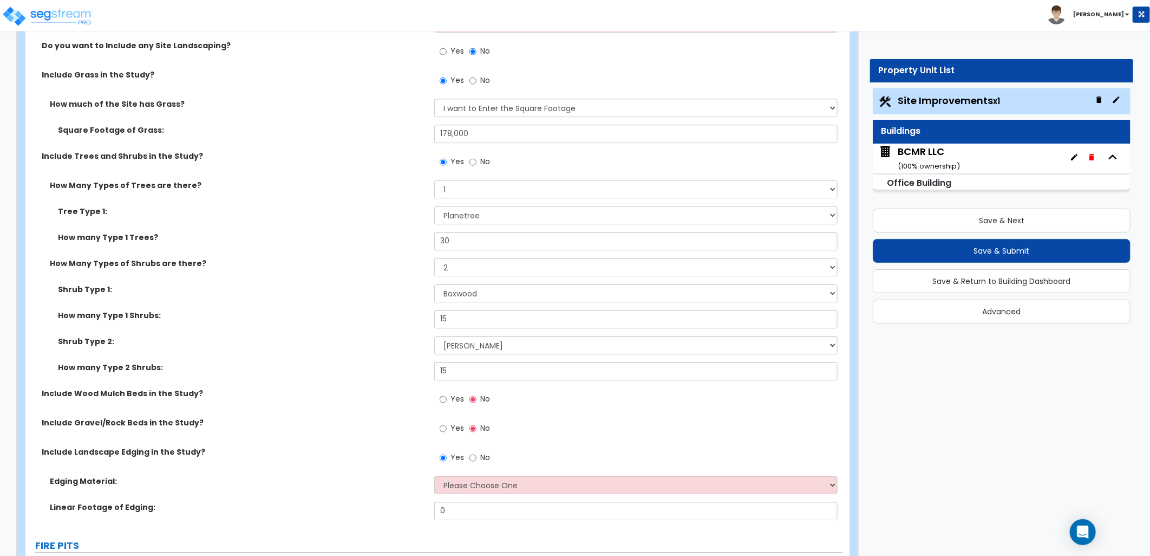
click at [516, 428] on div "Yes No" at bounding box center [638, 431] width 409 height 29
click at [442, 426] on input "Yes" at bounding box center [443, 428] width 7 height 12
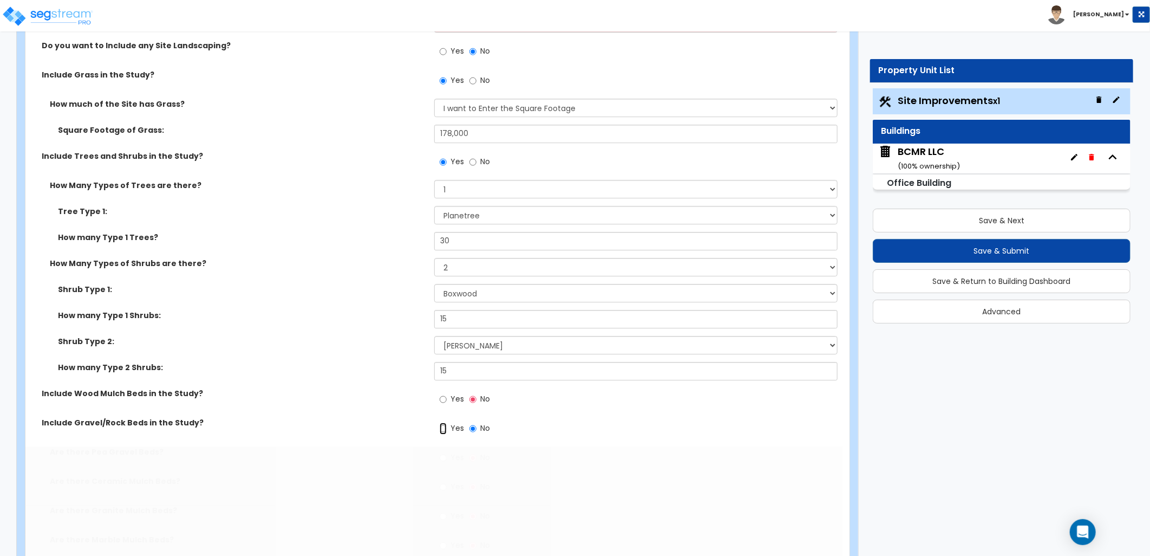
radio input "true"
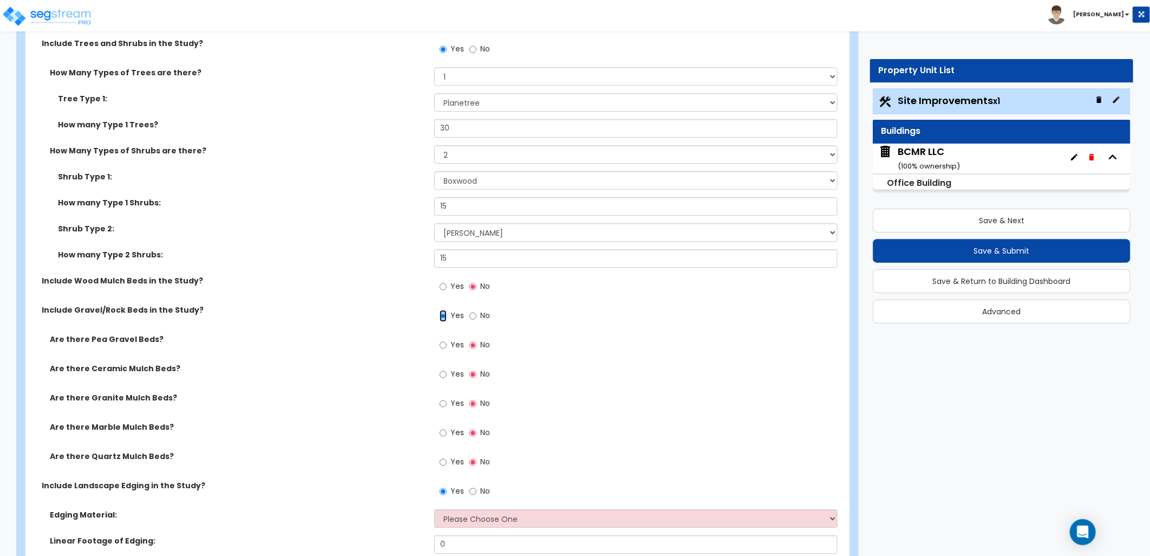
scroll to position [2166, 0]
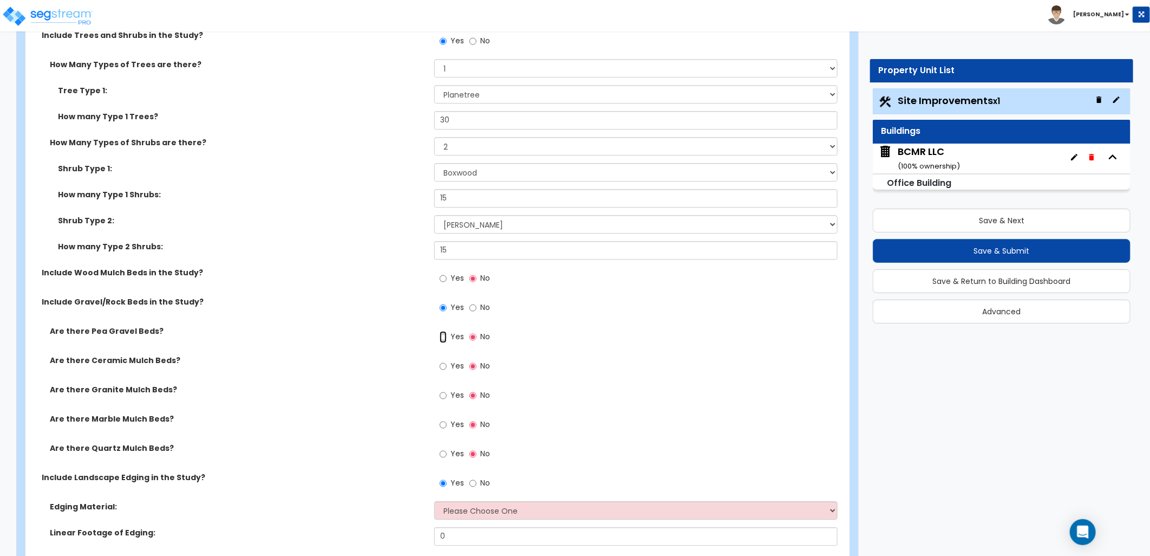
click at [444, 334] on input "Yes" at bounding box center [443, 337] width 7 height 12
radio input "true"
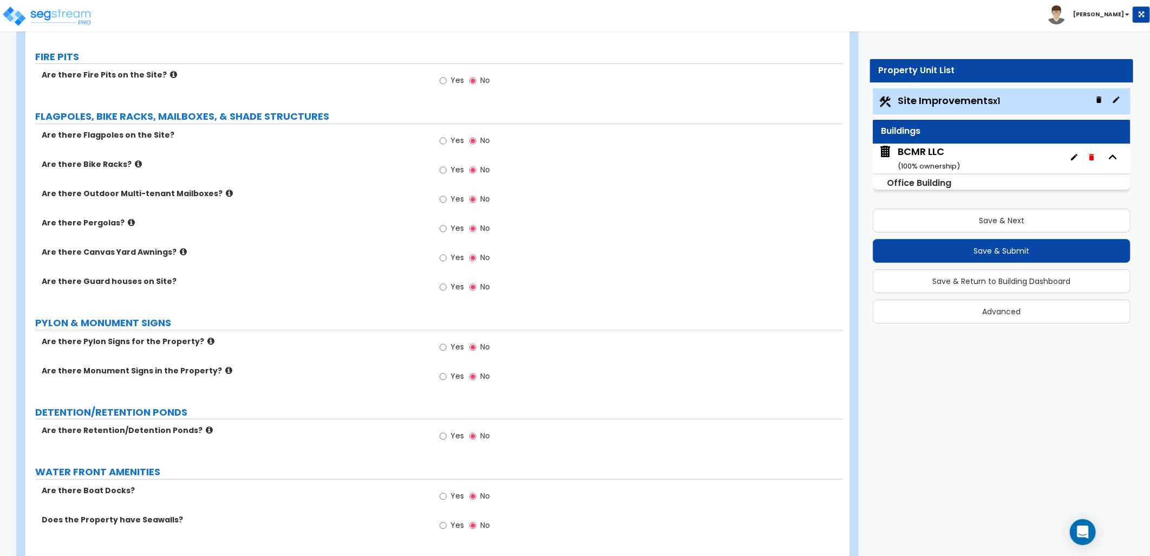
scroll to position [2708, 0]
click at [207, 338] on icon at bounding box center [210, 339] width 7 height 8
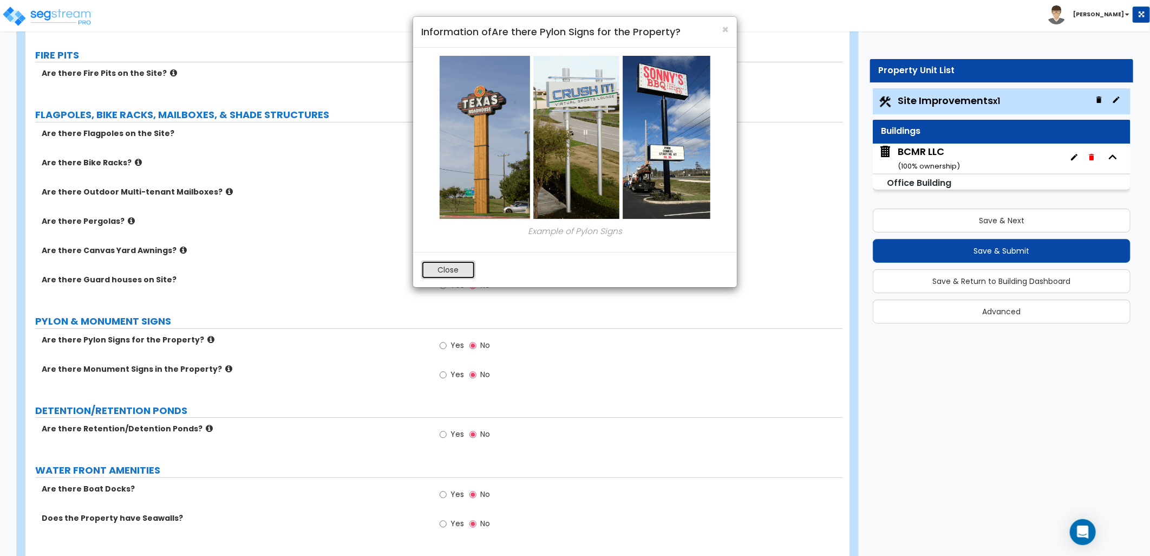
click at [431, 272] on button "Close" at bounding box center [448, 269] width 54 height 18
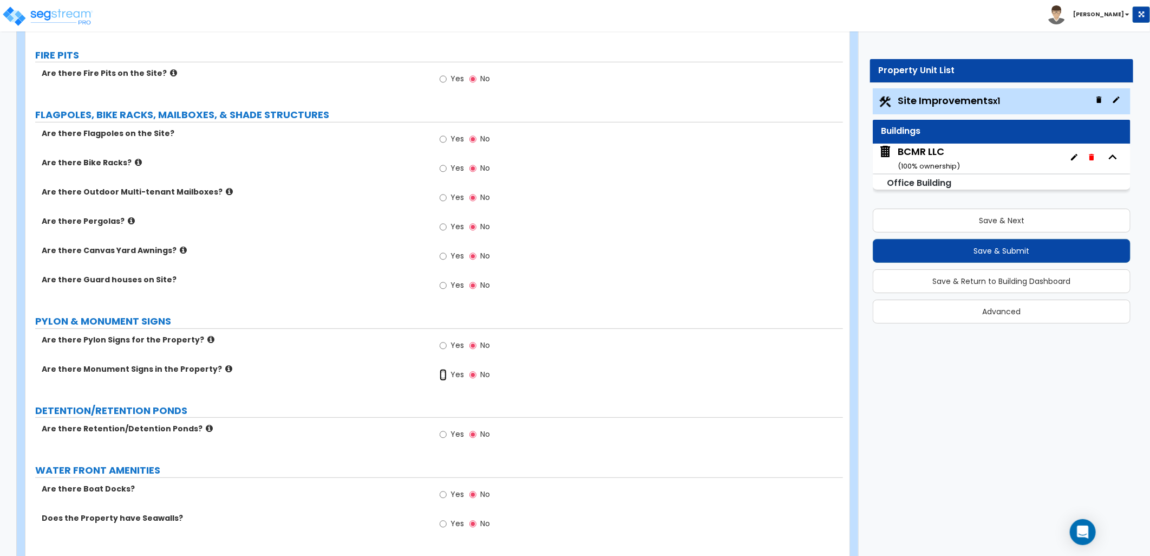
click at [440, 374] on input "Yes" at bounding box center [443, 375] width 7 height 12
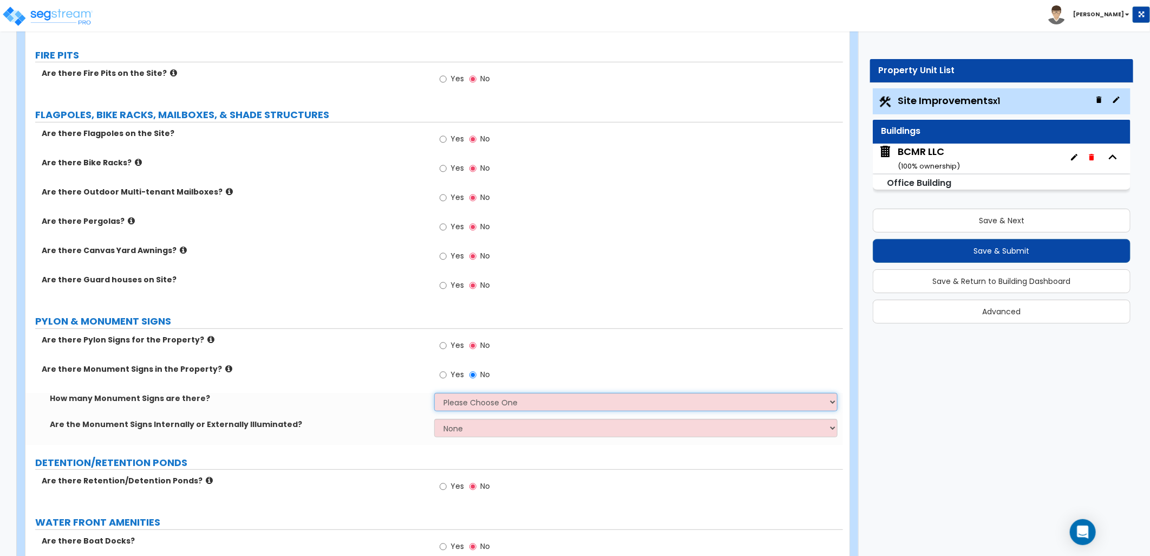
click at [480, 407] on select "Please Choose One 1 2 3" at bounding box center [635, 402] width 403 height 18
select select "2"
click at [434, 393] on select "Please Choose One 1 2 3" at bounding box center [635, 402] width 403 height 18
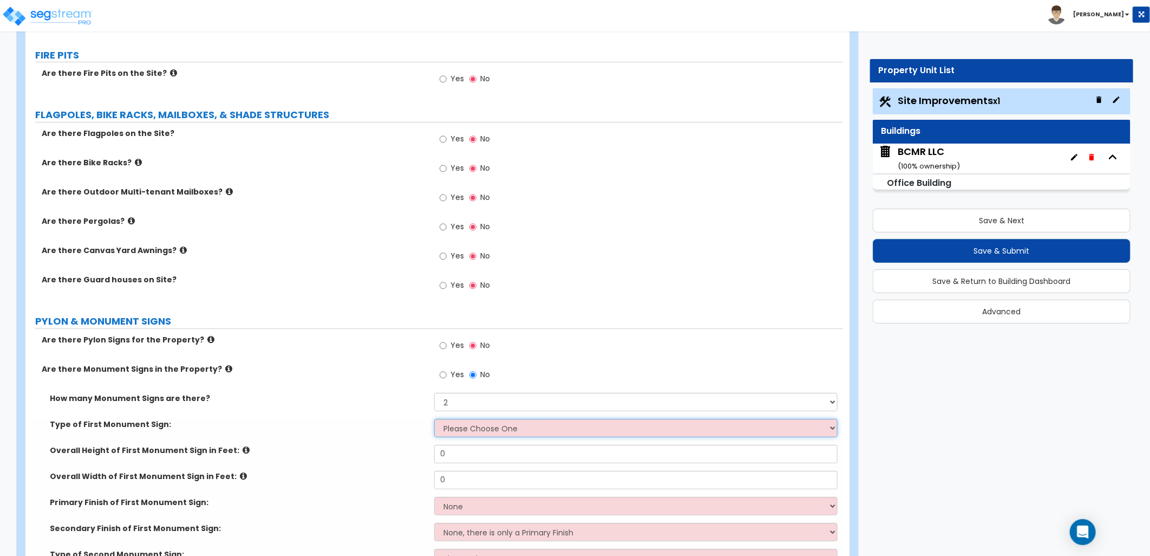
click at [480, 431] on select "Please Choose One Flat Signboard on top of a Base Flat Signboard attached to a …" at bounding box center [635, 428] width 403 height 18
select select "1"
click at [434, 419] on select "Please Choose One Flat Signboard on top of a Base Flat Signboard attached to a …" at bounding box center [635, 428] width 403 height 18
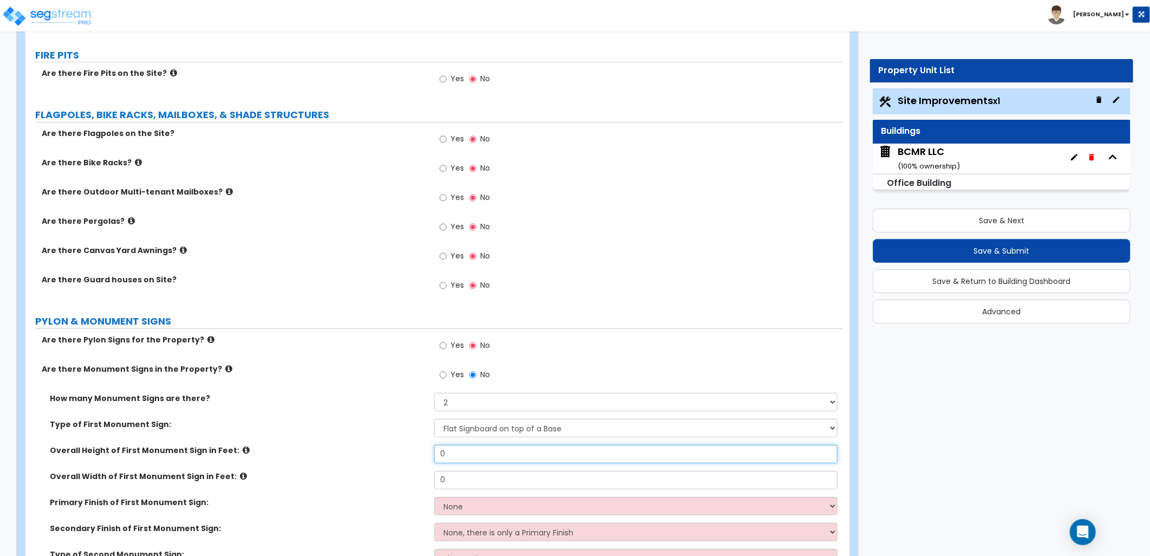
click at [423, 448] on div "Overall Height of First Monument Sign in Feet: 0" at bounding box center [434, 458] width 818 height 26
type input "3"
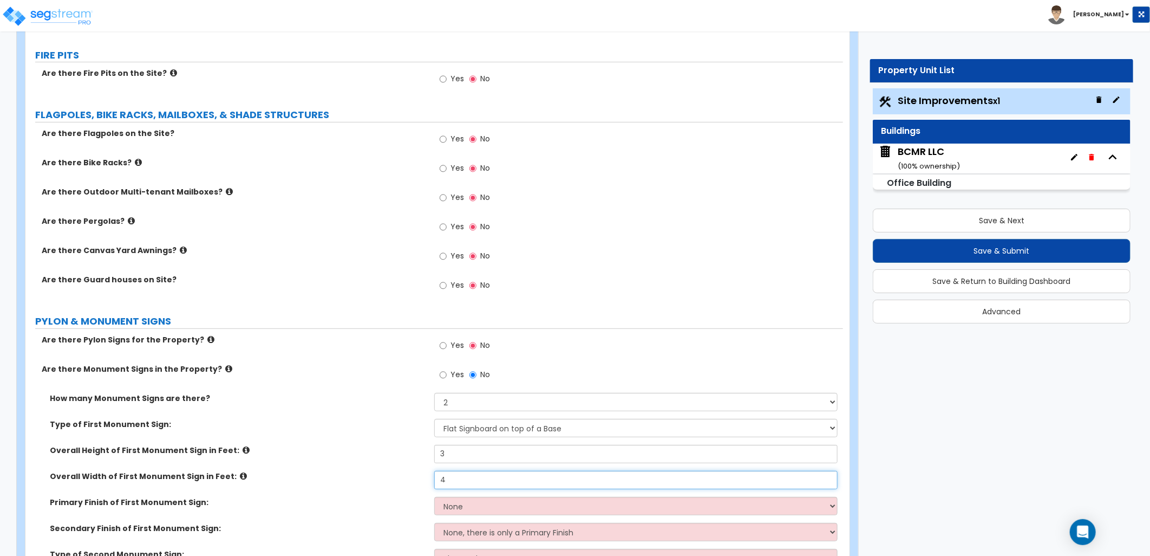
type input "4"
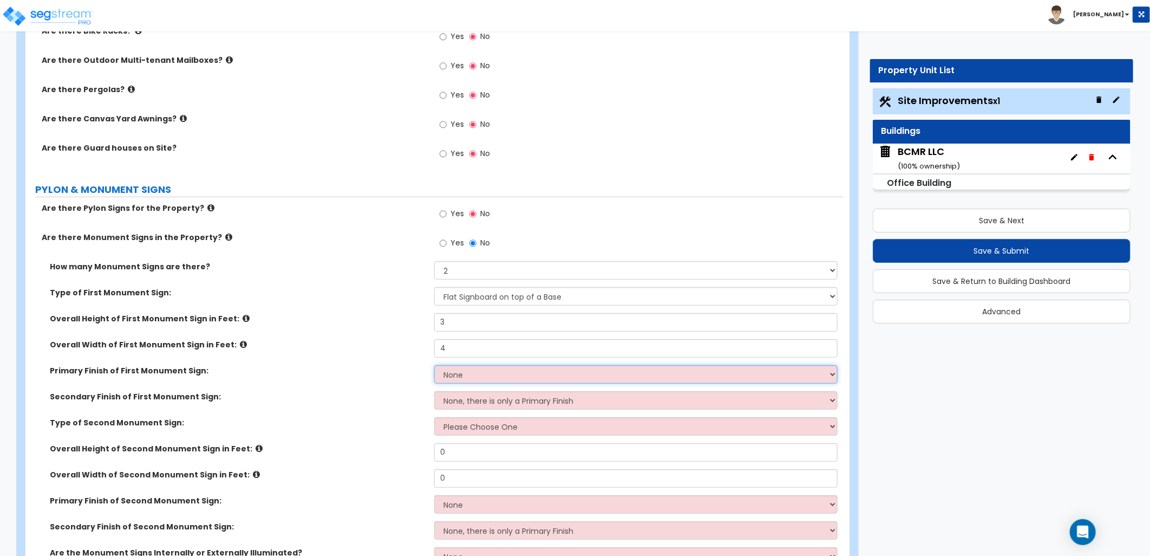
scroll to position [2888, 0]
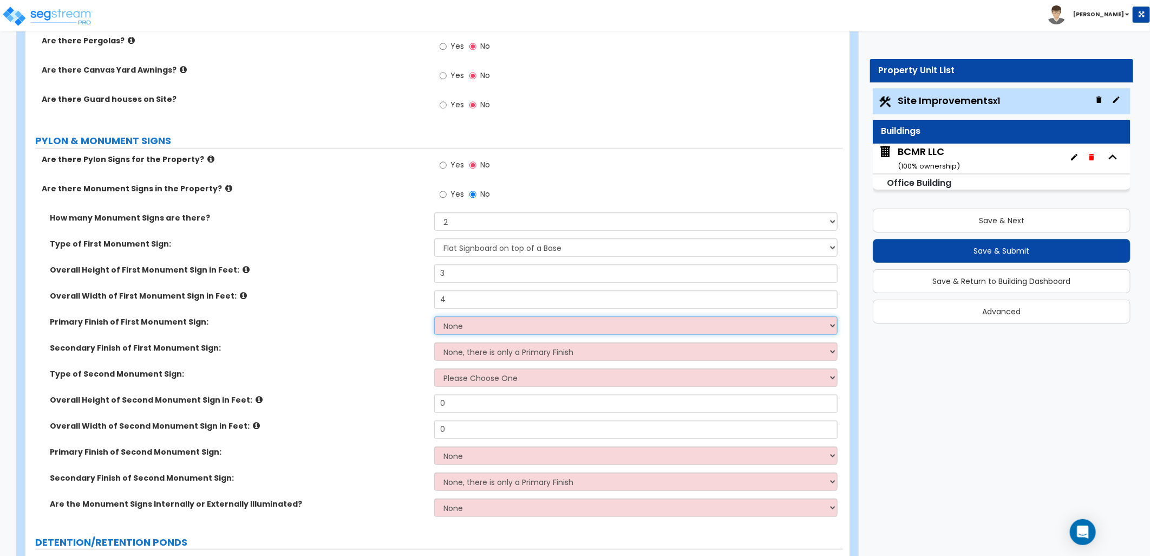
click at [484, 327] on select "None Paint/Stucco Finish Brick Finish Stone Finish Metal Composite Finish Vinyl…" at bounding box center [635, 325] width 403 height 18
select select "1"
click at [434, 316] on select "None Paint/Stucco Finish Brick Finish Stone Finish Metal Composite Finish Vinyl…" at bounding box center [635, 325] width 403 height 18
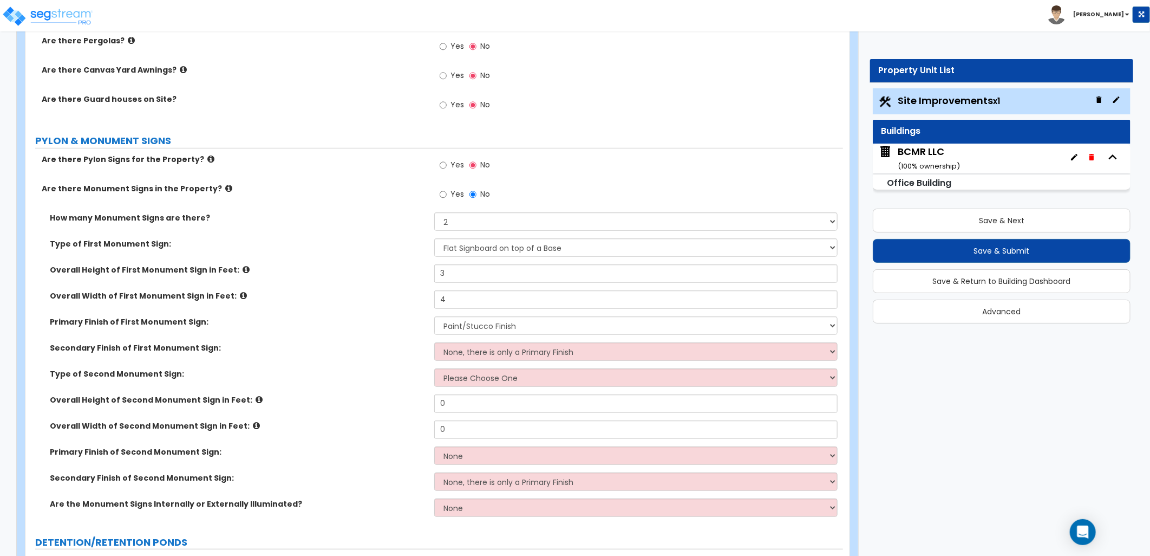
click at [225, 187] on icon at bounding box center [228, 188] width 7 height 8
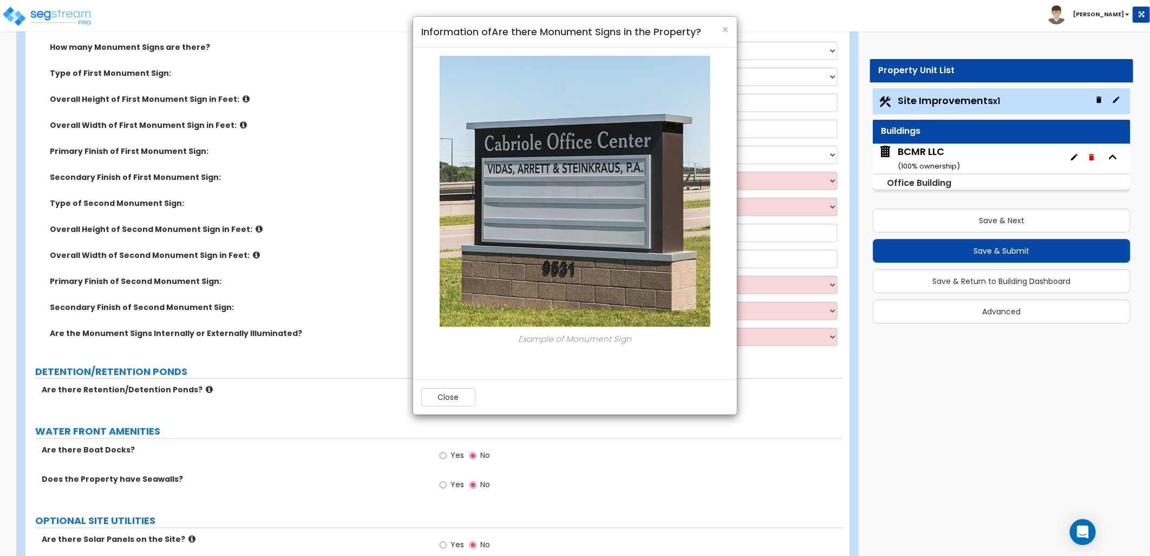
scroll to position [3068, 0]
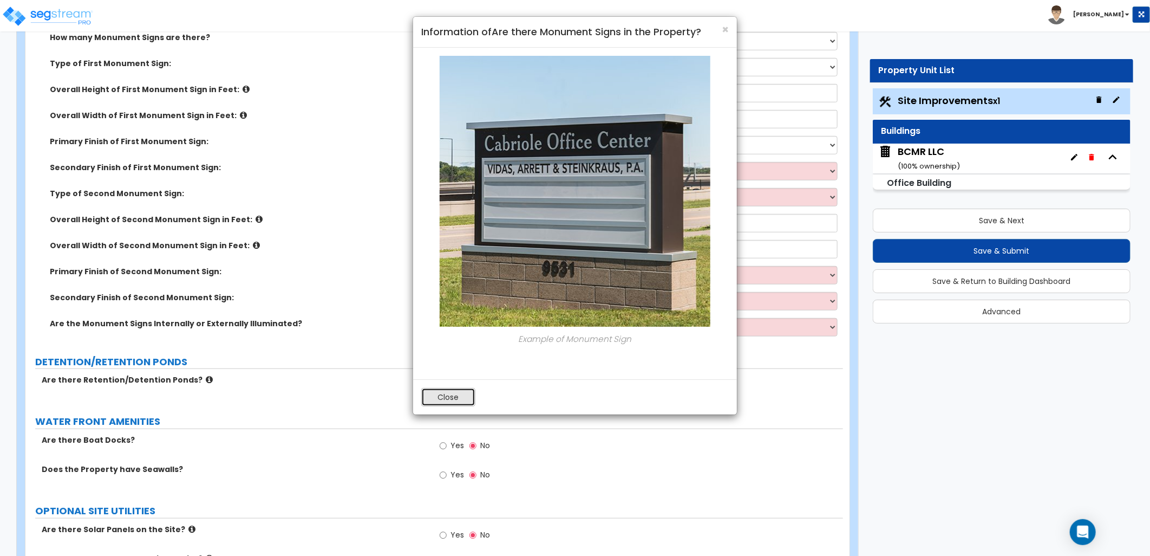
click at [452, 396] on button "Close" at bounding box center [448, 397] width 54 height 18
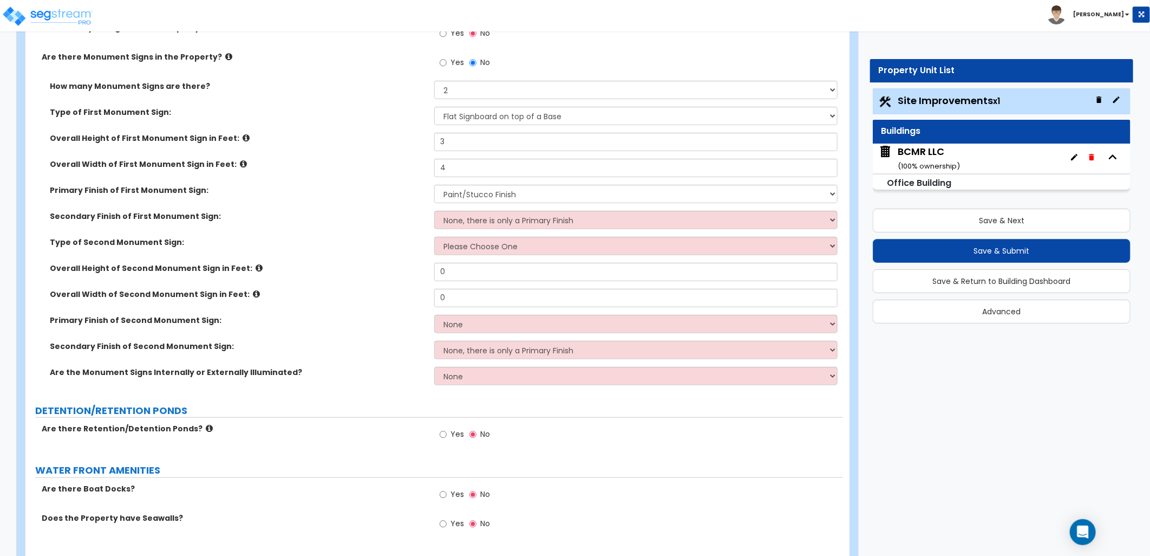
scroll to position [2888, 0]
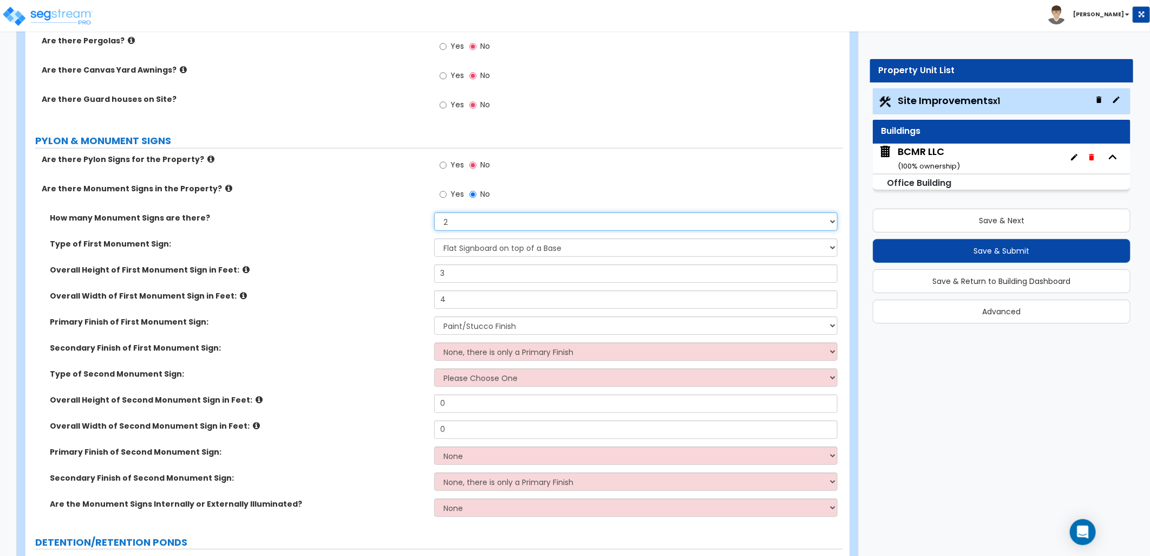
drag, startPoint x: 479, startPoint y: 215, endPoint x: 474, endPoint y: 223, distance: 8.7
click at [479, 215] on select "Please Choose One 1 2 3" at bounding box center [635, 221] width 403 height 18
select select "1"
click at [434, 212] on select "Please Choose One 1 2 3" at bounding box center [635, 221] width 403 height 18
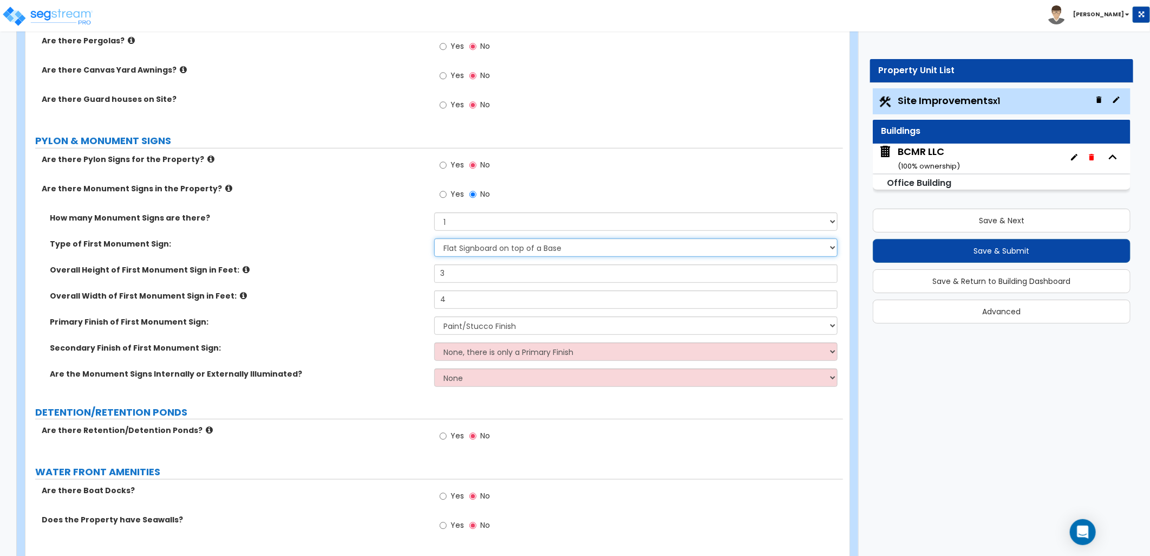
click at [494, 244] on select "Please Choose One Flat Signboard on top of a Base Flat Signboard attached to a …" at bounding box center [635, 247] width 403 height 18
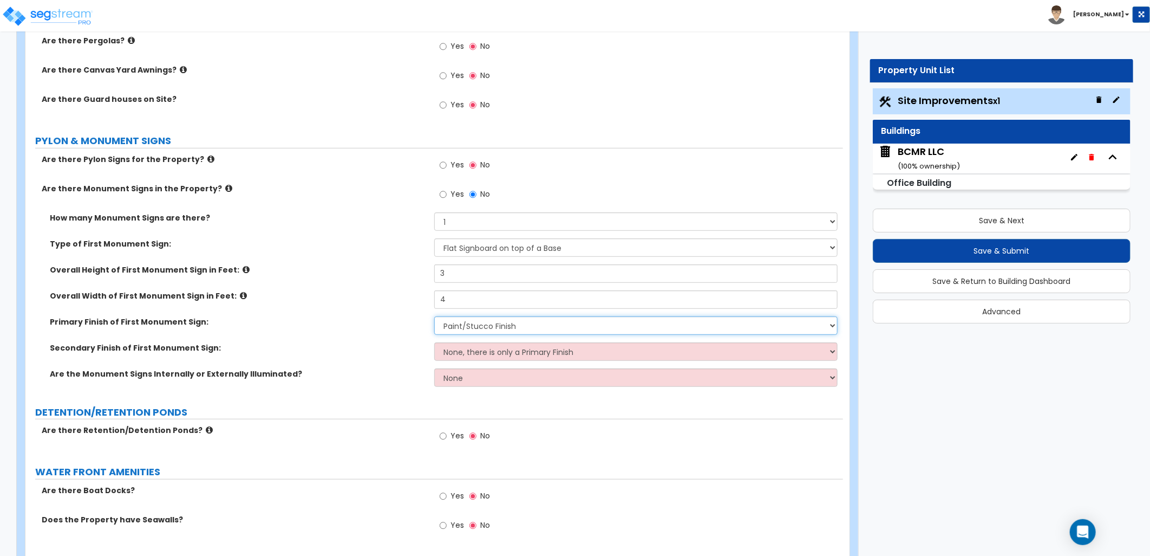
click at [489, 325] on select "None Paint/Stucco Finish Brick Finish Stone Finish Metal Composite Finish Vinyl…" at bounding box center [635, 325] width 403 height 18
select select "5"
click at [434, 316] on select "None Paint/Stucco Finish Brick Finish Stone Finish Metal Composite Finish Vinyl…" at bounding box center [635, 325] width 403 height 18
click at [508, 344] on select "None, there is only a Primary Finish Paint/Stucco Finish Brick Finish Stone Fin…" at bounding box center [635, 351] width 403 height 18
click at [434, 342] on select "None, there is only a Primary Finish Paint/Stucco Finish Brick Finish Stone Fin…" at bounding box center [635, 351] width 403 height 18
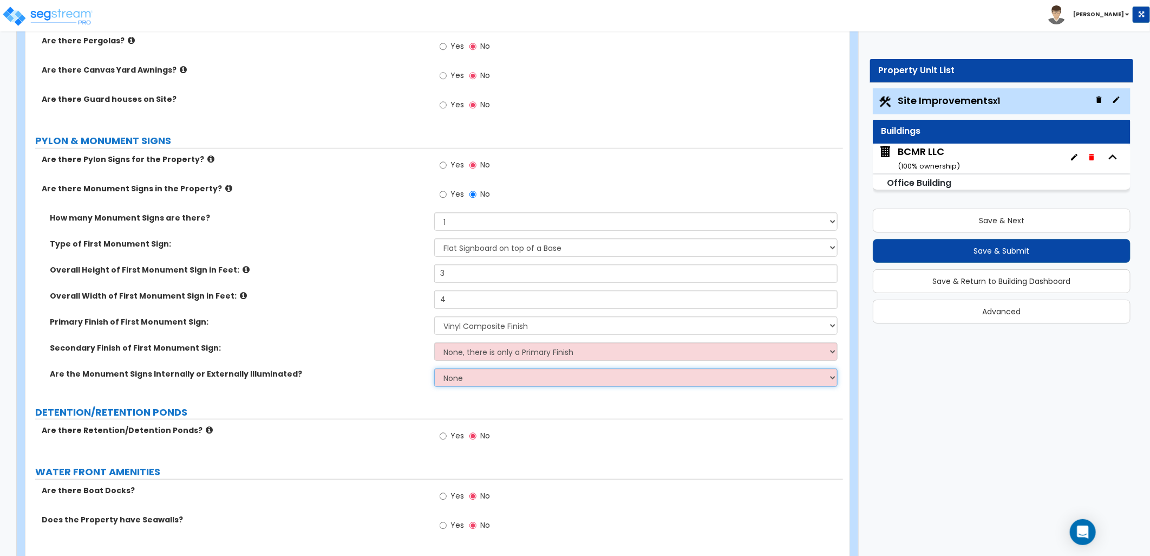
click at [484, 376] on select "None Internally Illuminated Externally Illuminated" at bounding box center [635, 377] width 403 height 18
click at [434, 368] on select "None Internally Illuminated Externally Illuminated" at bounding box center [635, 377] width 403 height 18
click at [499, 358] on select "None, there is only a Primary Finish Paint/Stucco Finish Brick Finish Stone Fin…" at bounding box center [635, 351] width 403 height 18
click at [434, 342] on select "None, there is only a Primary Finish Paint/Stucco Finish Brick Finish Stone Fin…" at bounding box center [635, 351] width 403 height 18
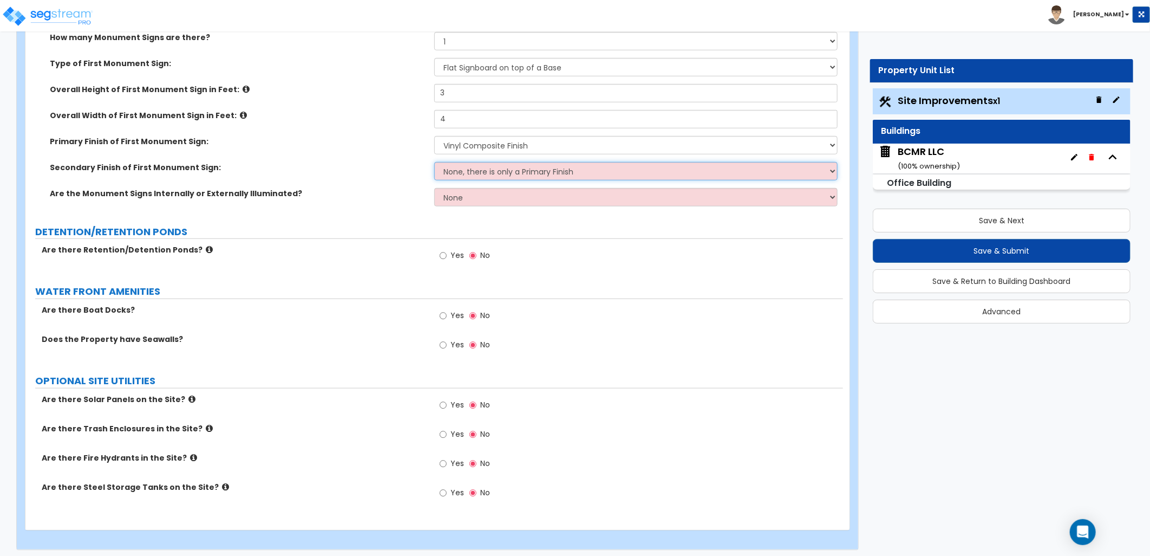
scroll to position [3071, 0]
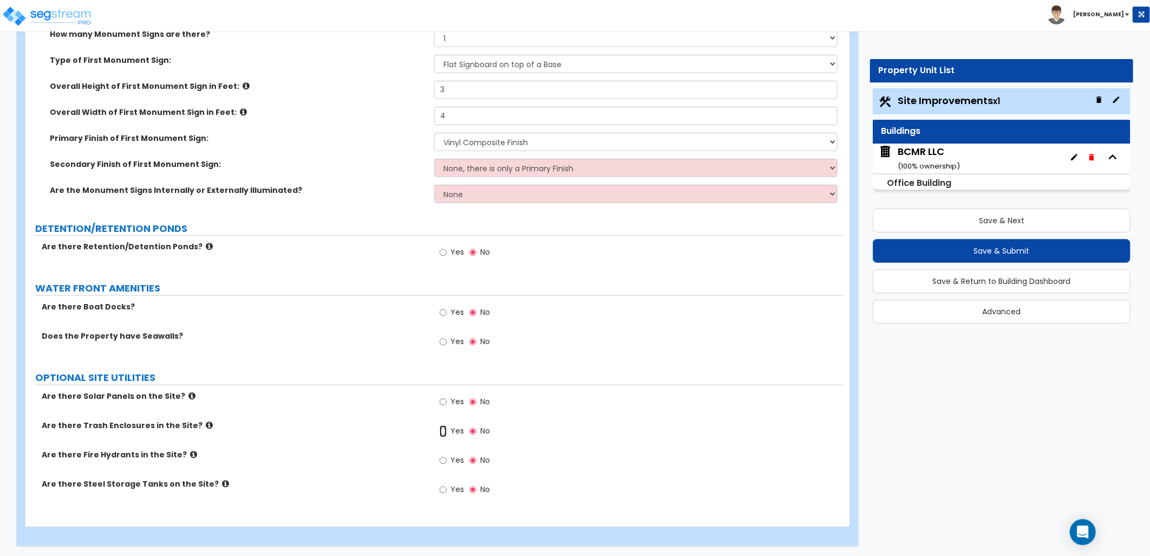
click at [445, 426] on input "Yes" at bounding box center [443, 431] width 7 height 12
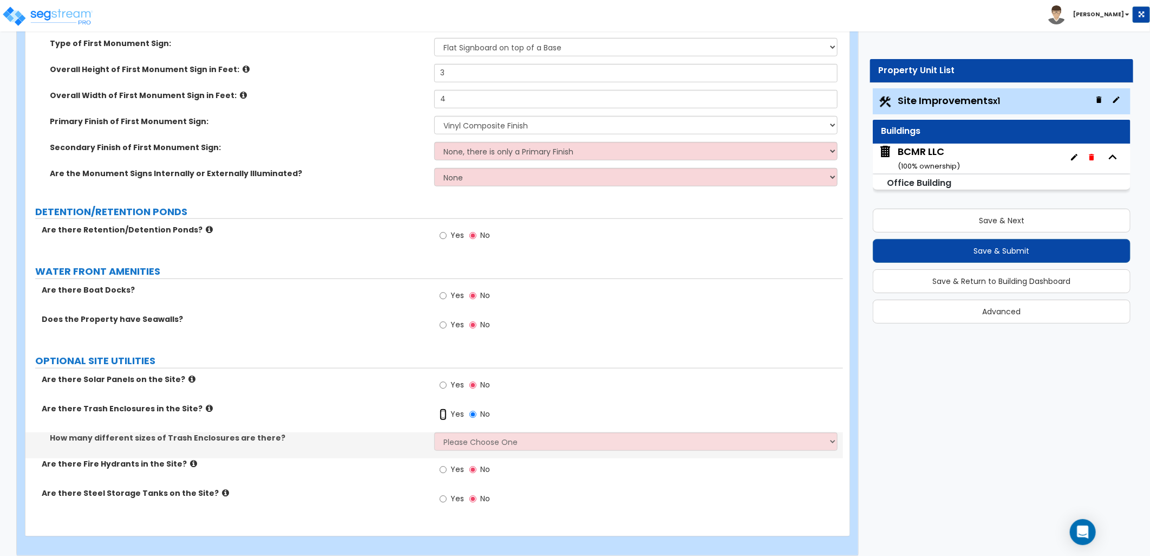
scroll to position [3097, 0]
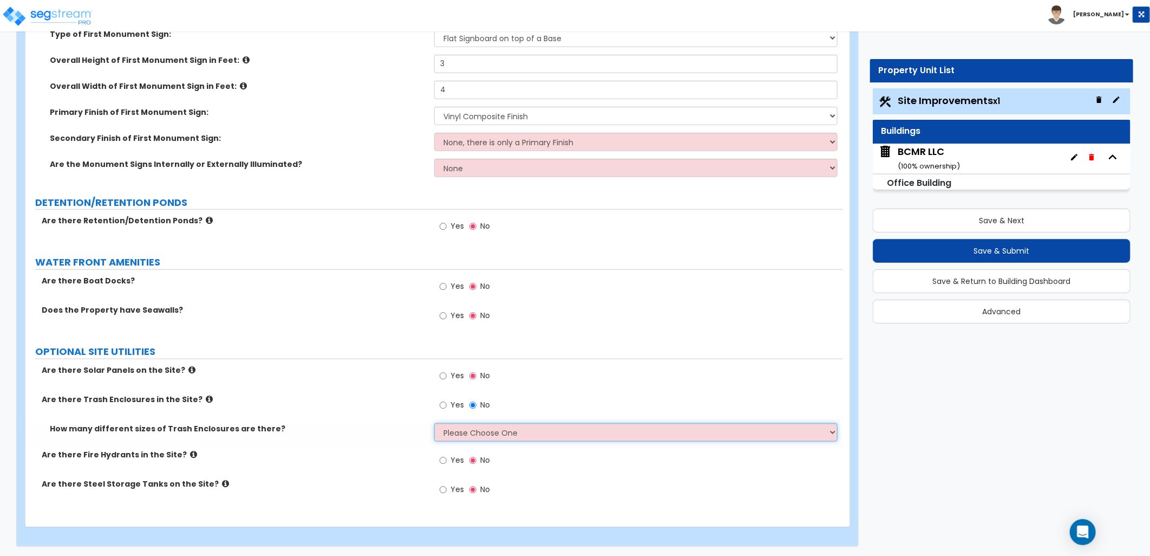
click at [475, 429] on select "Please Choose One 1 2 3" at bounding box center [635, 432] width 403 height 18
select select "1"
click at [434, 423] on select "Please Choose One 1 2 3" at bounding box center [635, 432] width 403 height 18
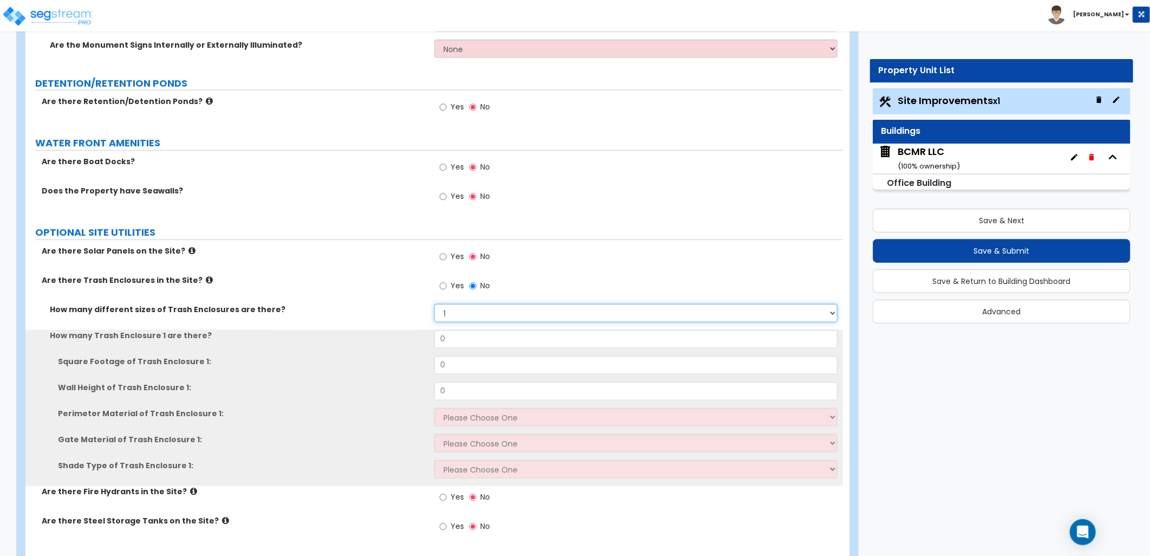
scroll to position [3218, 0]
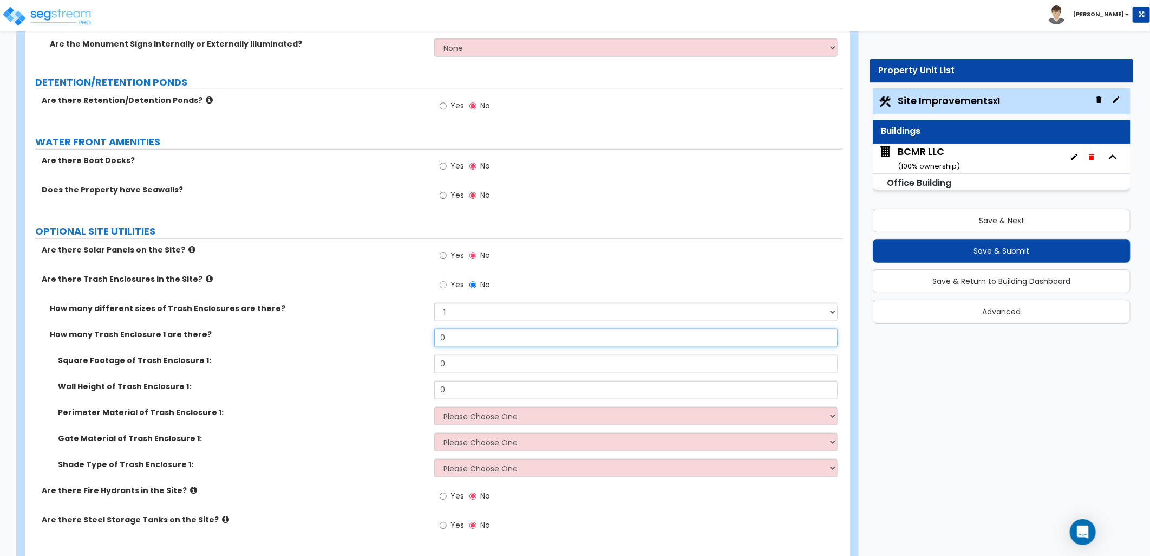
drag, startPoint x: 425, startPoint y: 338, endPoint x: 398, endPoint y: 338, distance: 27.1
click at [398, 338] on div "How many Trash Enclosure 1 are there? 0" at bounding box center [434, 342] width 818 height 26
type input "1"
type input "500"
type input "8"
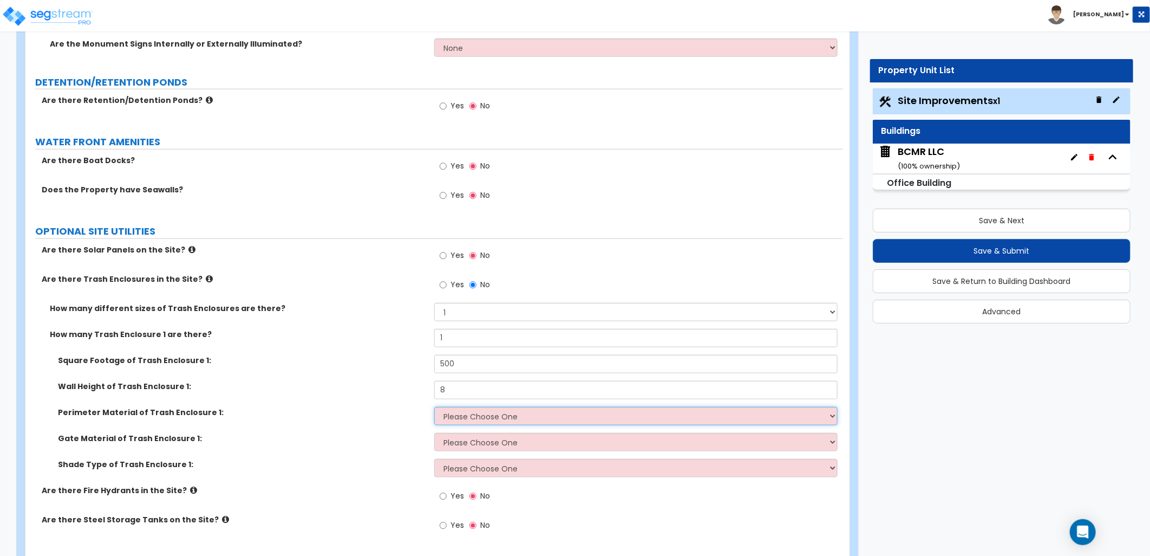
click at [485, 415] on select "Please Choose One Chain Link Wood Metal CMU" at bounding box center [635, 416] width 403 height 18
select select "4"
click at [434, 407] on select "Please Choose One Chain Link Wood Metal CMU" at bounding box center [635, 416] width 403 height 18
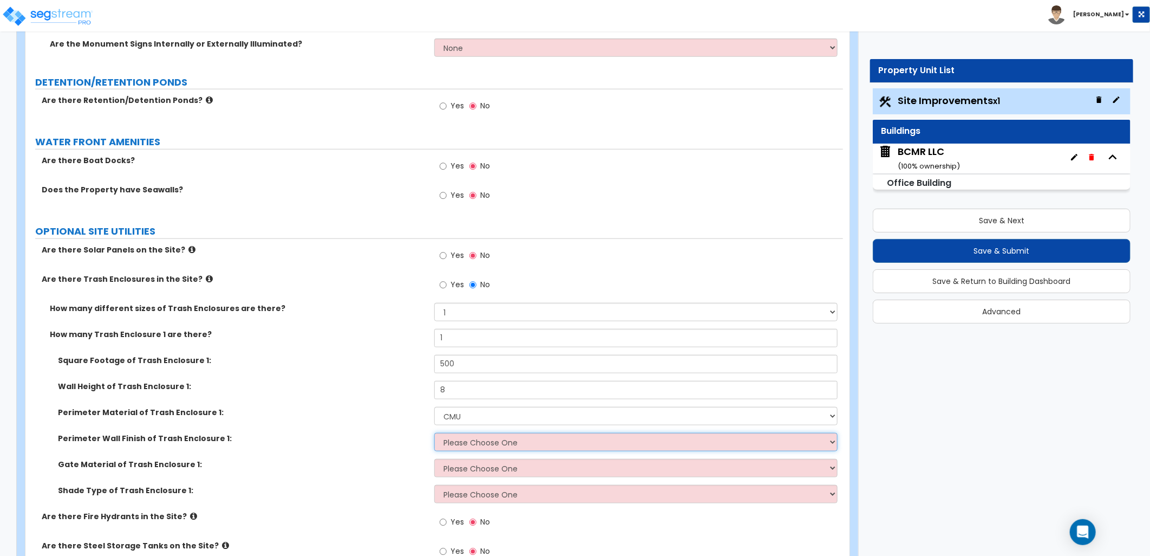
click at [475, 440] on select "Please Choose One Stone Veneer Brick Veneer Stucco Paint" at bounding box center [635, 442] width 403 height 18
select select "4"
click at [434, 433] on select "Please Choose One Stone Veneer Brick Veneer Stucco Paint" at bounding box center [635, 442] width 403 height 18
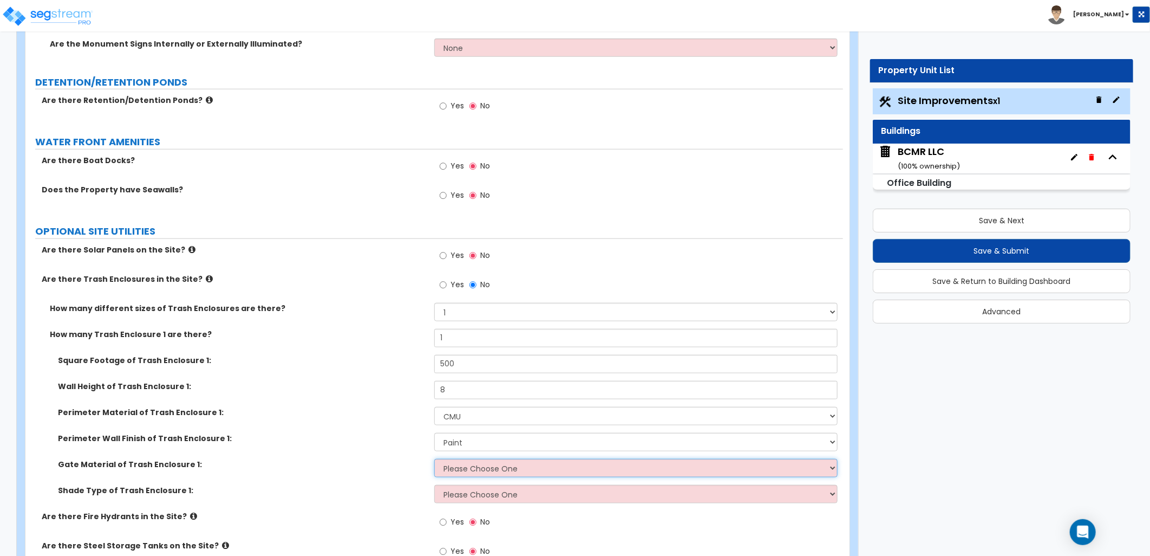
click at [470, 468] on select "Please Choose One Wood Metal" at bounding box center [635, 468] width 403 height 18
click at [377, 439] on label "Perimeter Wall Finish of Trash Enclosure 1:" at bounding box center [242, 438] width 368 height 11
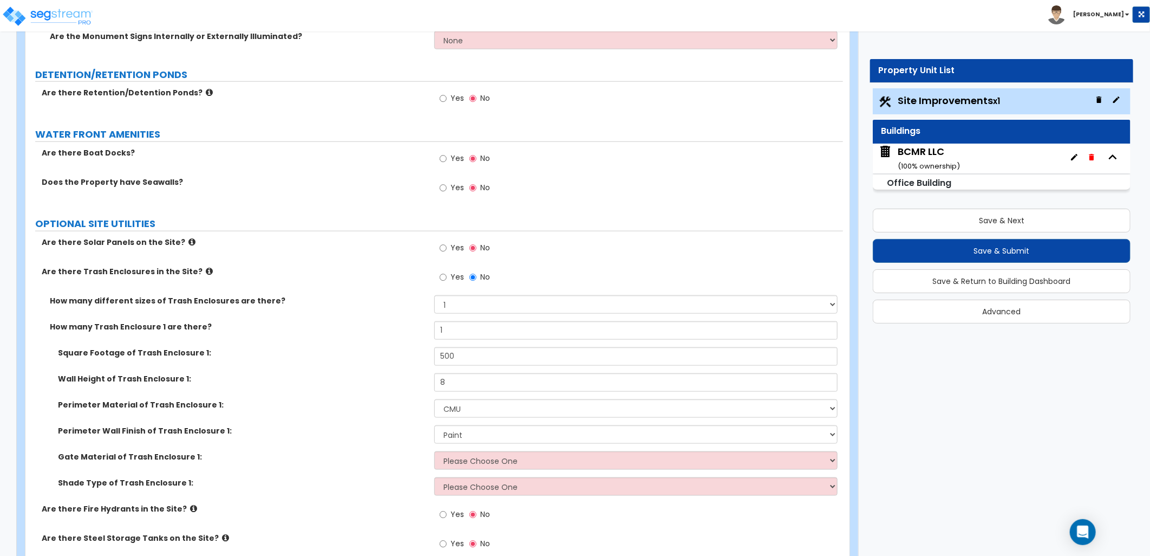
scroll to position [3279, 0]
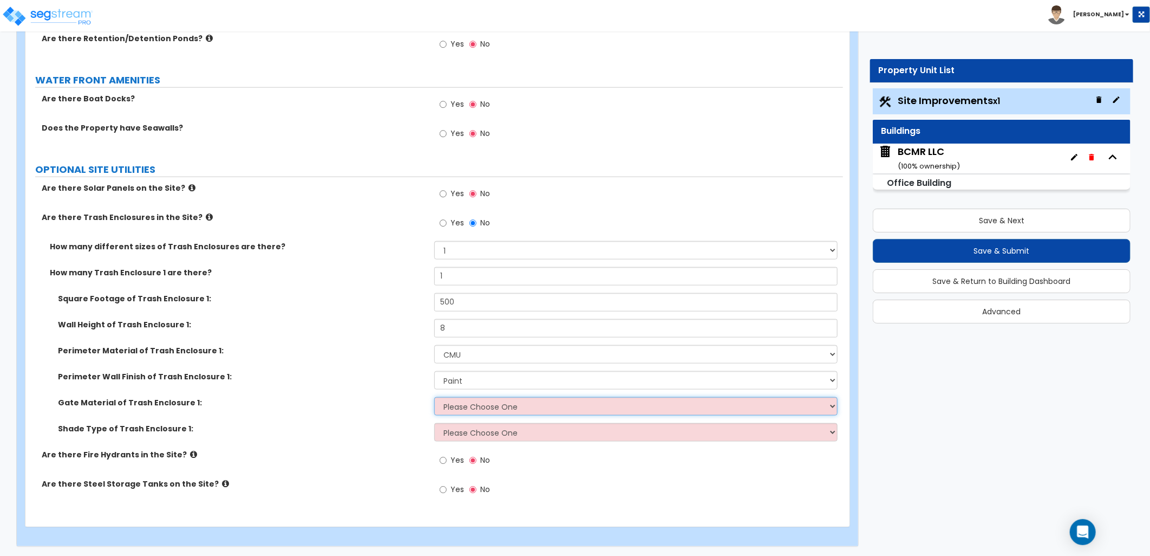
click at [441, 410] on select "Please Choose One Wood Metal" at bounding box center [635, 406] width 403 height 18
click at [446, 409] on select "Please Choose One Wood Metal" at bounding box center [635, 406] width 403 height 18
click at [458, 438] on select "Please Choose One Roof Pergola" at bounding box center [635, 432] width 403 height 18
click at [434, 423] on select "Please Choose One Roof Pergola" at bounding box center [635, 432] width 403 height 18
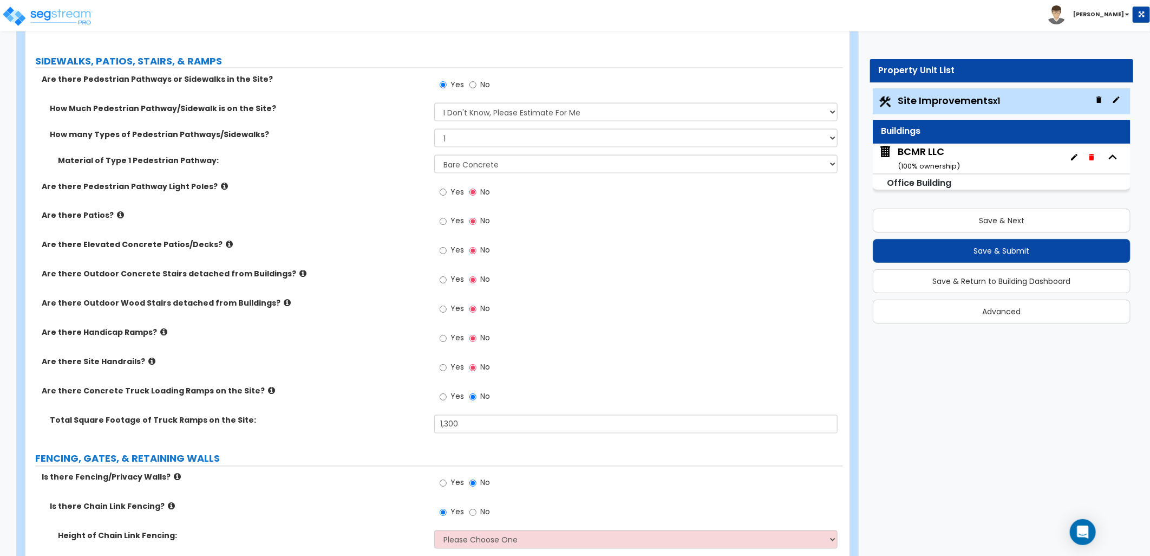
scroll to position [1053, 0]
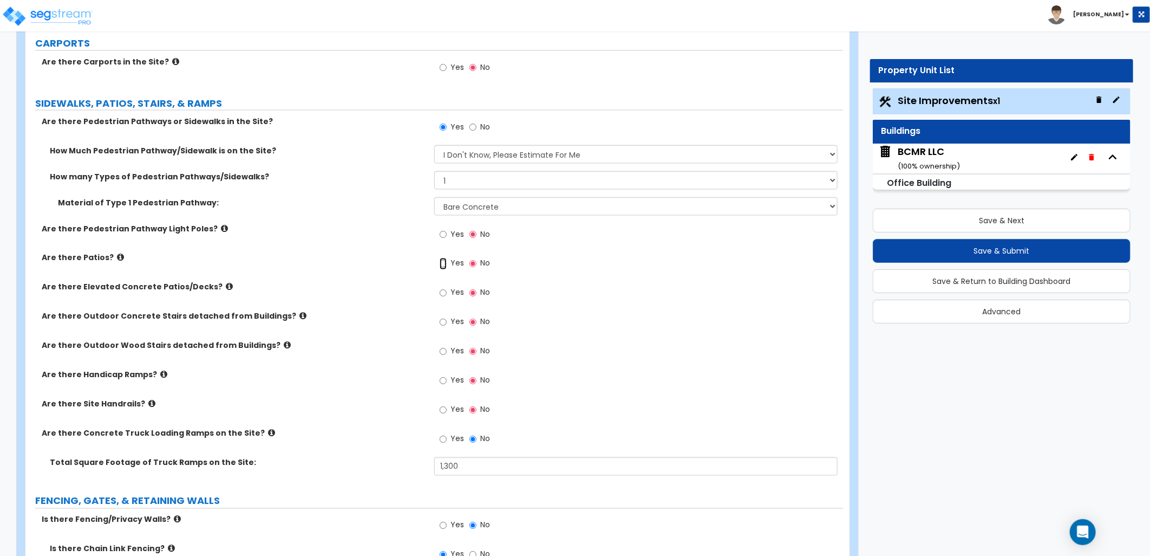
click at [443, 264] on input "Yes" at bounding box center [443, 264] width 7 height 12
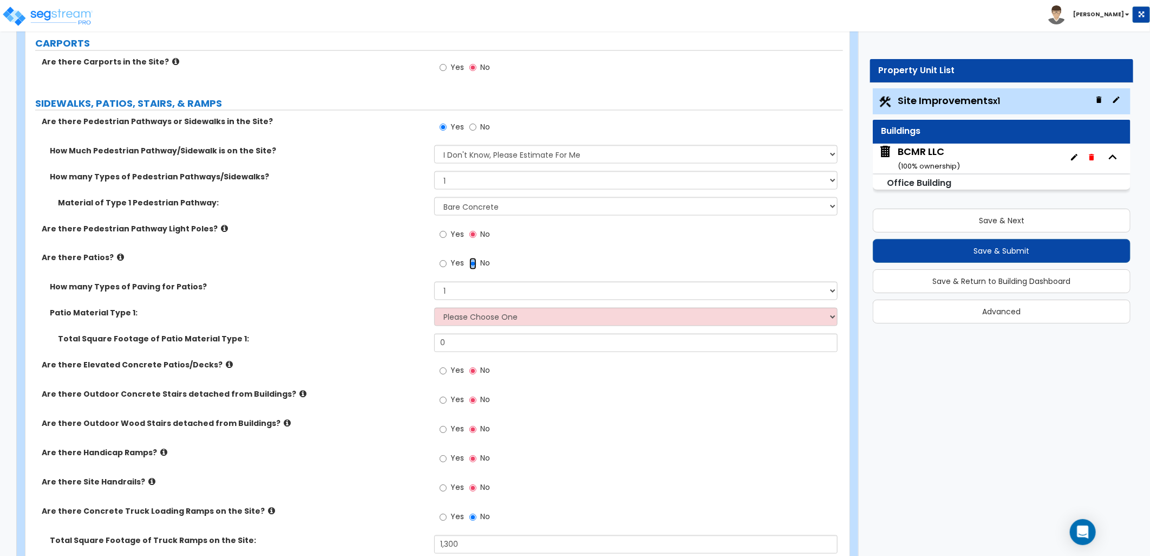
click at [471, 262] on input "No" at bounding box center [472, 264] width 7 height 12
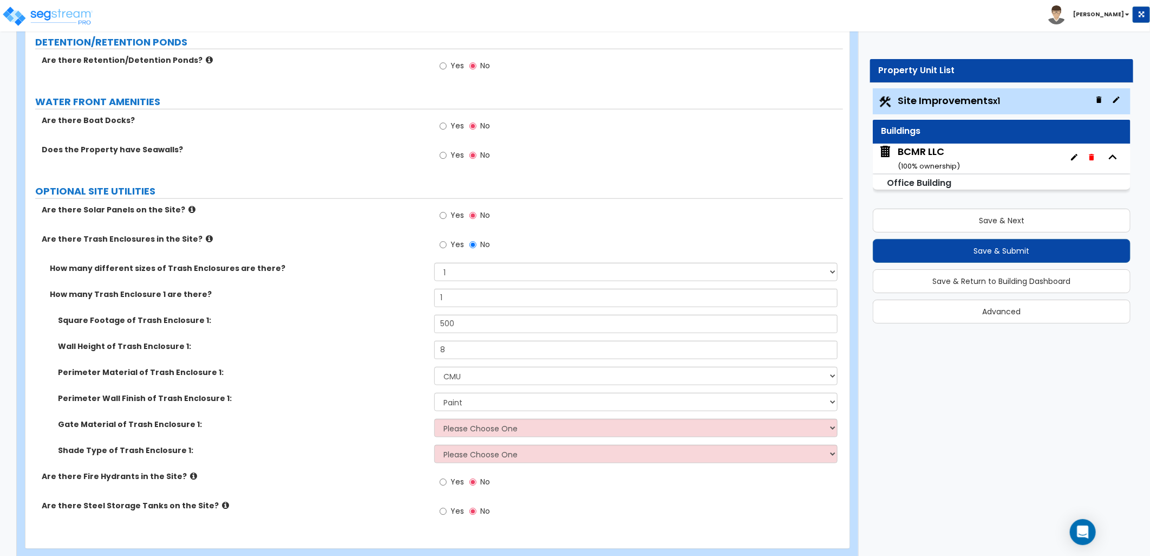
scroll to position [3279, 0]
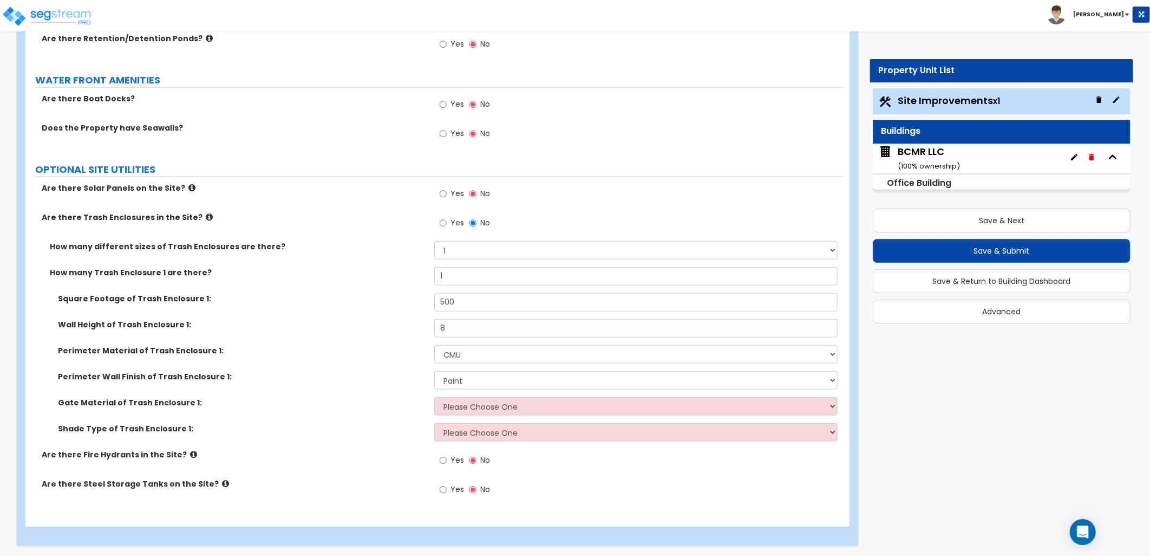
drag, startPoint x: 919, startPoint y: 156, endPoint x: 896, endPoint y: 156, distance: 22.7
click at [919, 156] on div "BCMR LLC ( 100 % ownership)" at bounding box center [929, 159] width 62 height 28
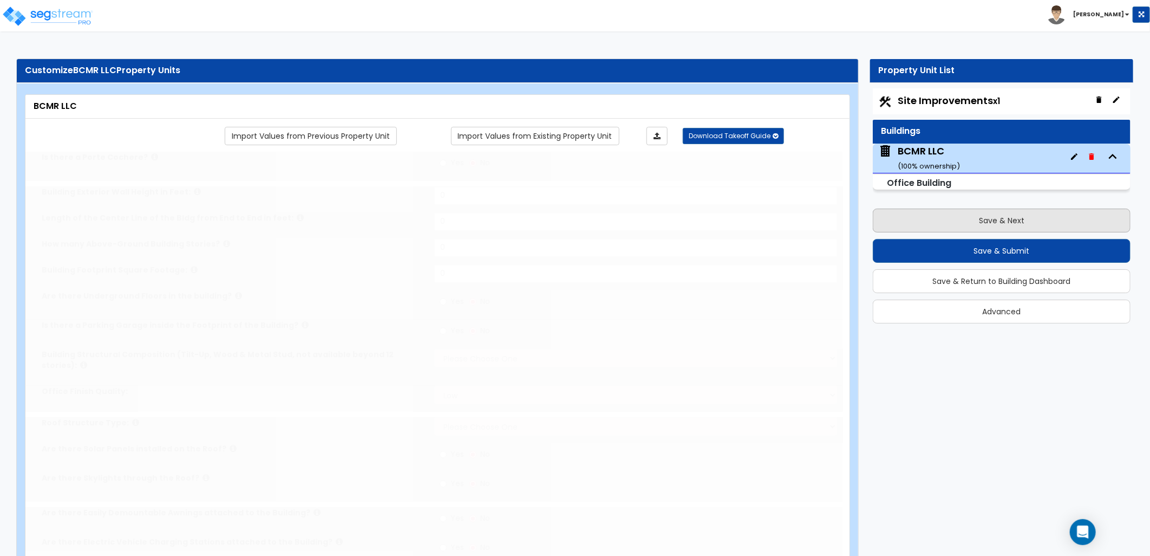
type input "1"
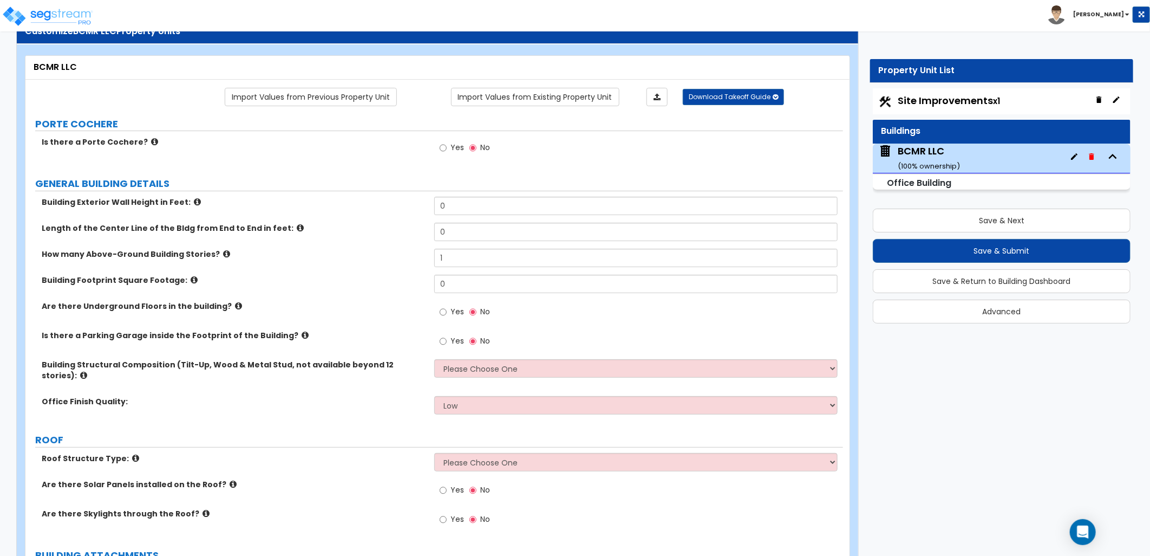
scroll to position [60, 0]
